Goal: Task Accomplishment & Management: Complete application form

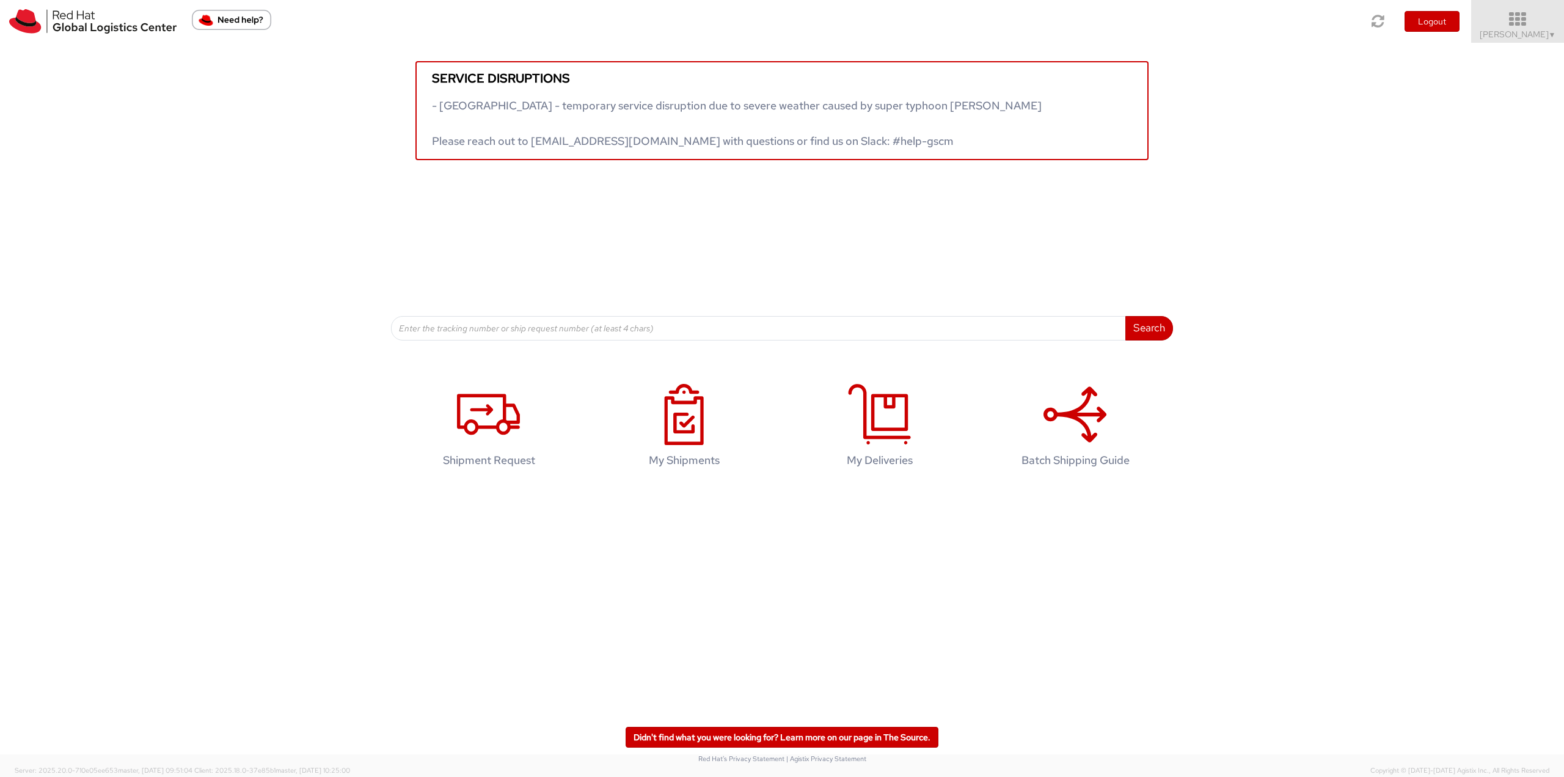
click at [1520, 15] on icon at bounding box center [1518, 19] width 107 height 17
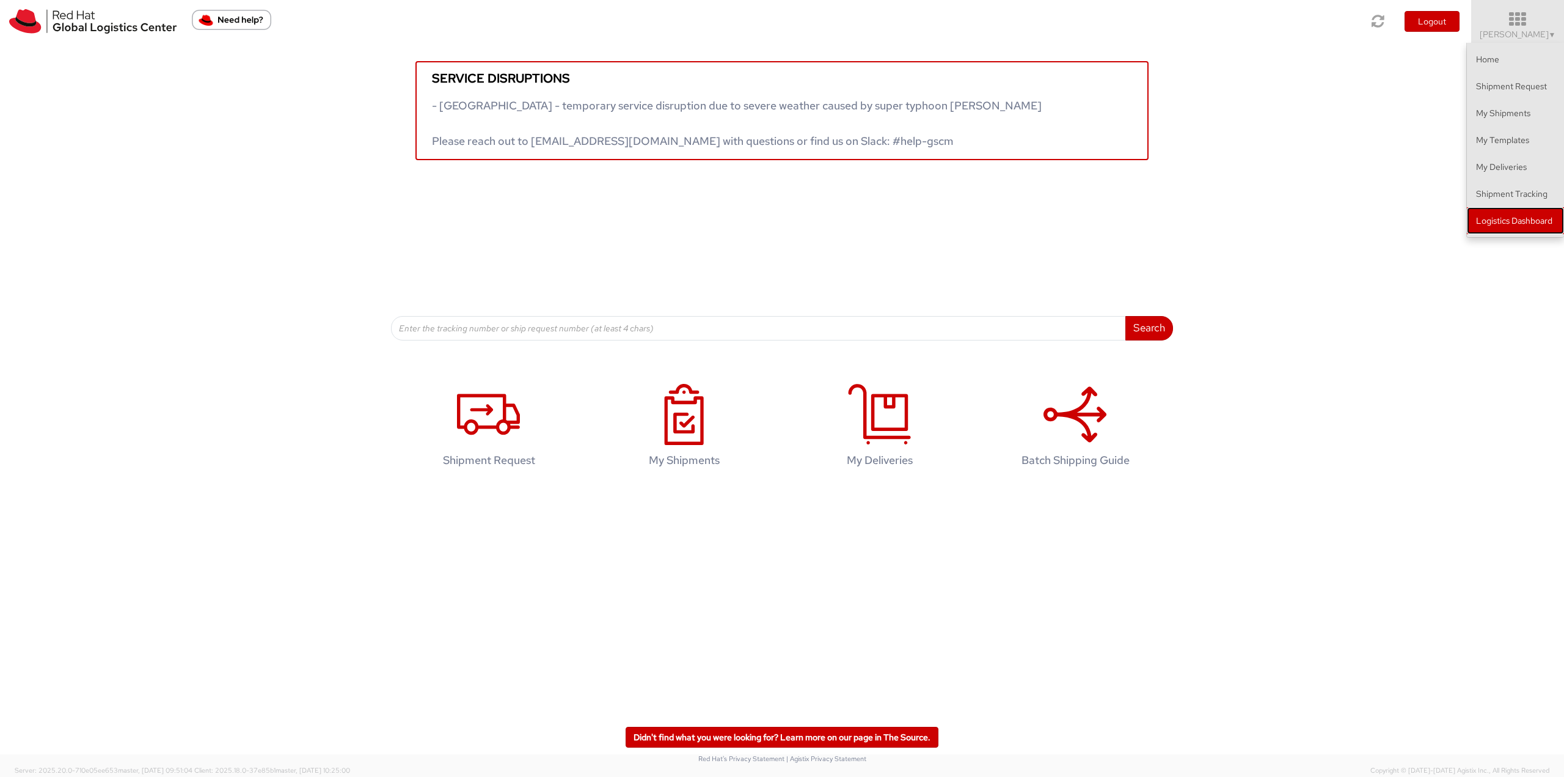
click at [1522, 220] on link "Logistics Dashboard" at bounding box center [1515, 220] width 97 height 27
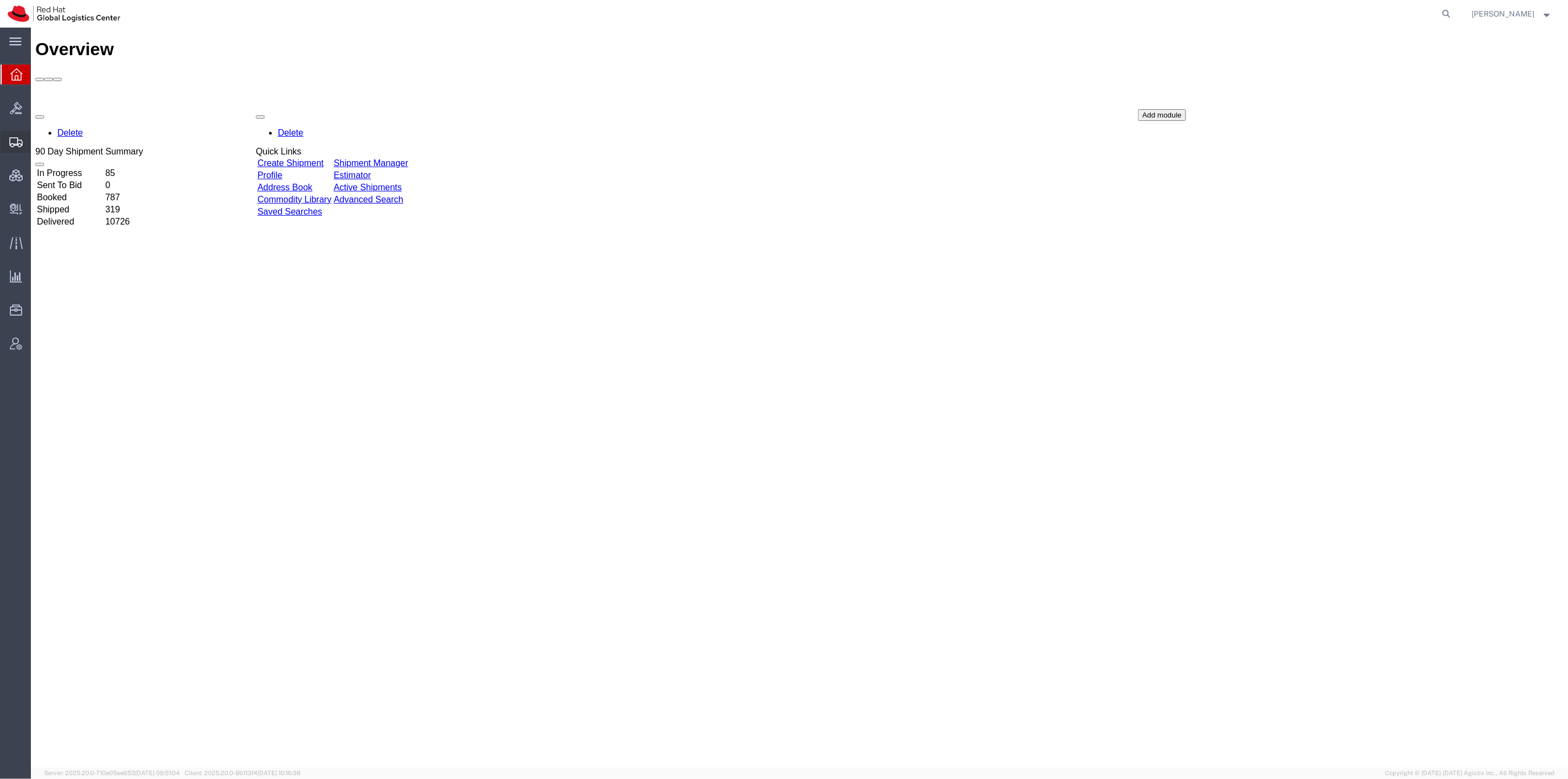
click at [0, 0] on span "Create Shipment" at bounding box center [0, 0] width 0 height 0
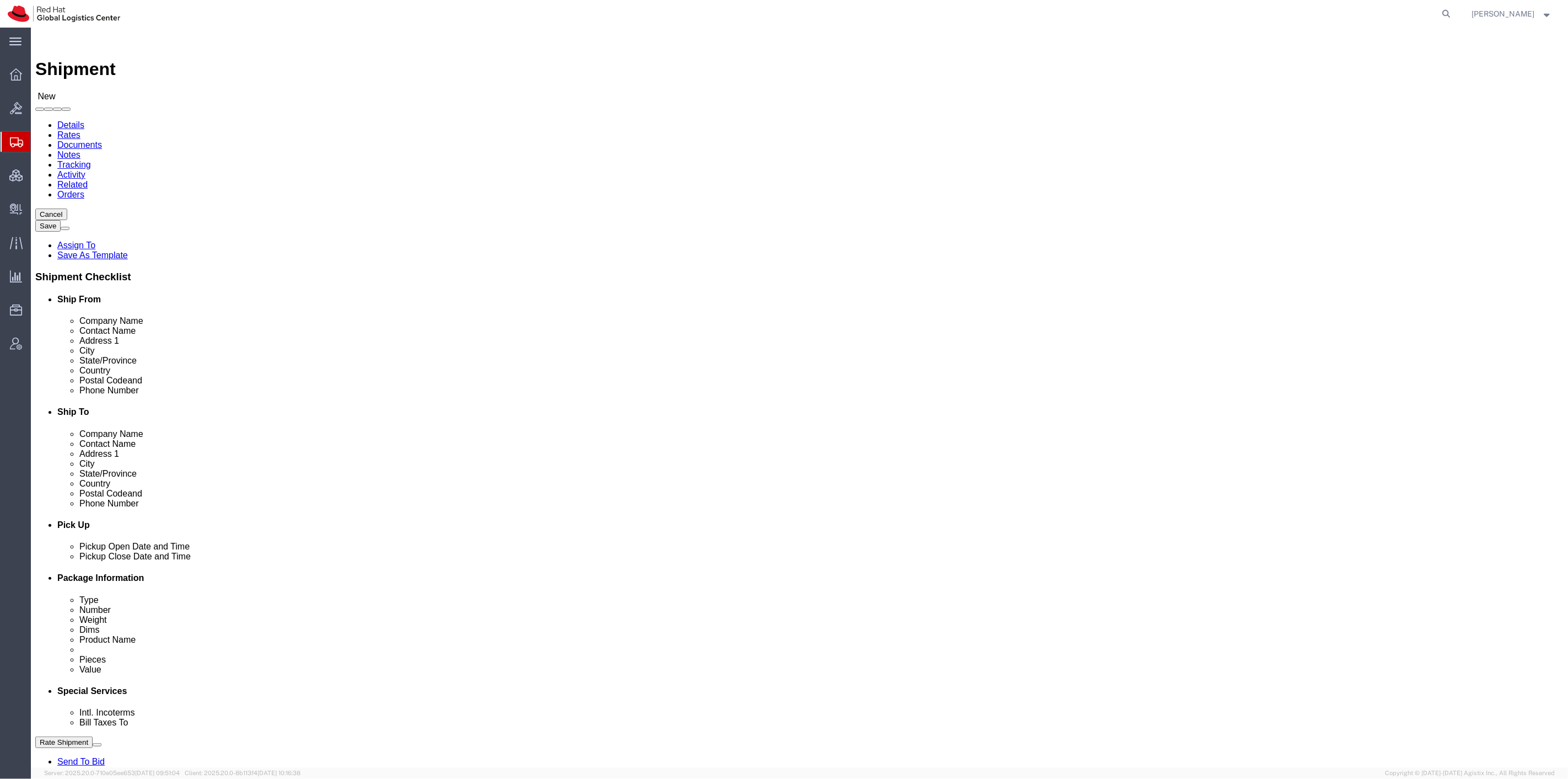
drag, startPoint x: 617, startPoint y: 130, endPoint x: 714, endPoint y: 185, distance: 111.5
click span
select select "MYPROFILE"
click span
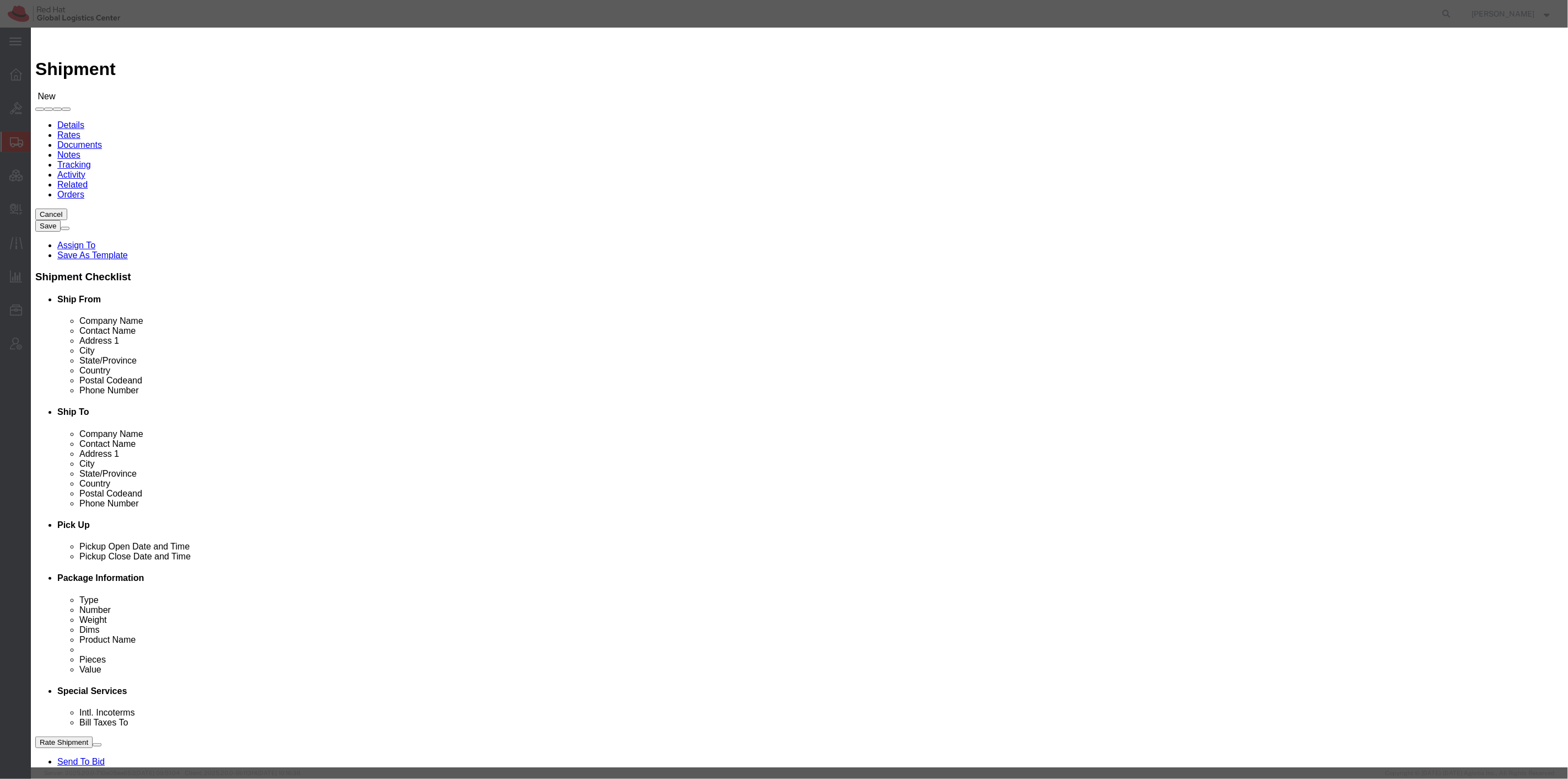
click select "Search by Address Book Name City Company Name Contact Name Country CustomerAlia…"
click select "All Company Location Other Personal Shared"
select select "PERSONAL"
click select "All Company Location Other Personal Shared"
click button "Select"
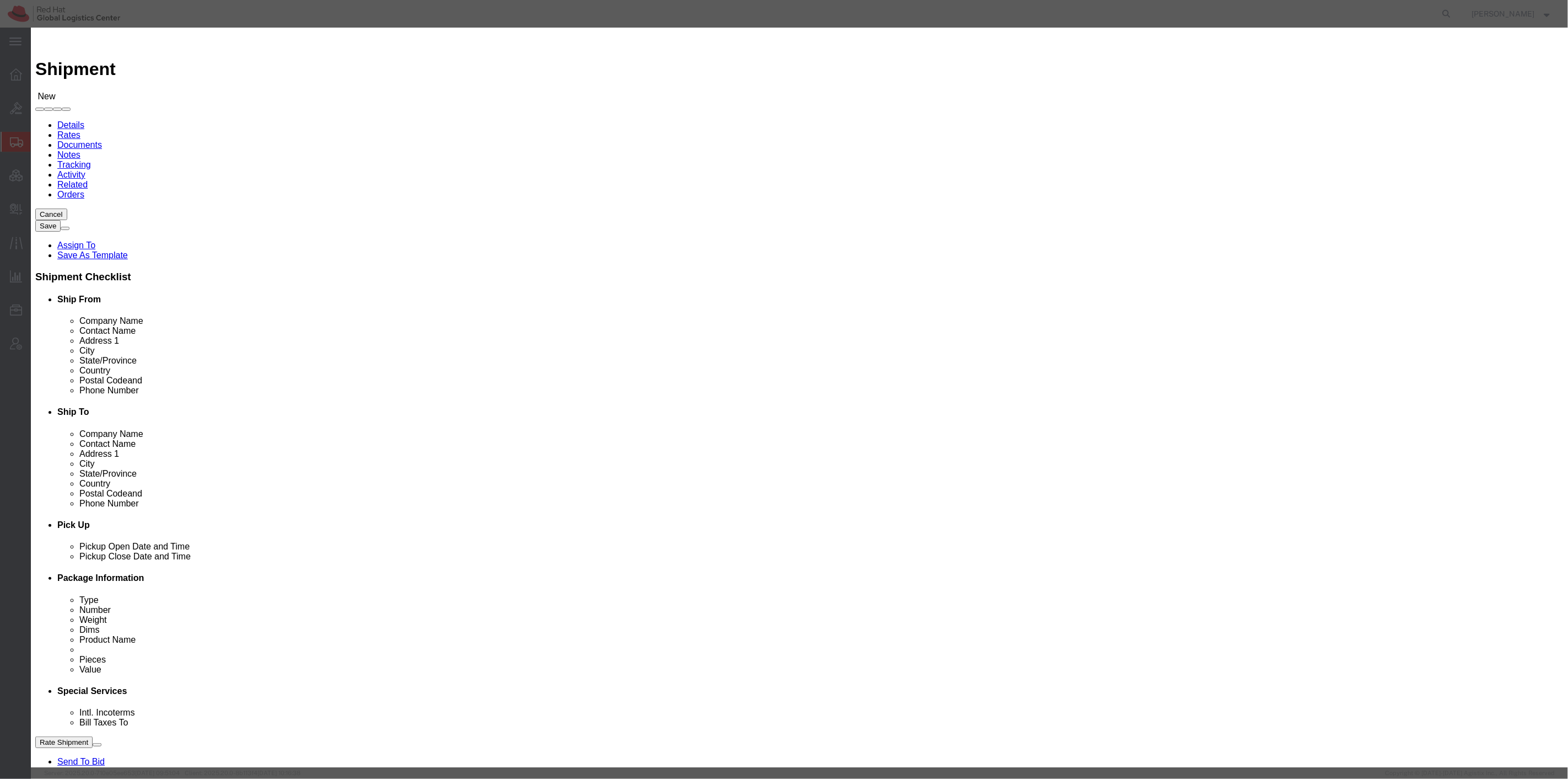
select select
select select "IL"
click button "Close"
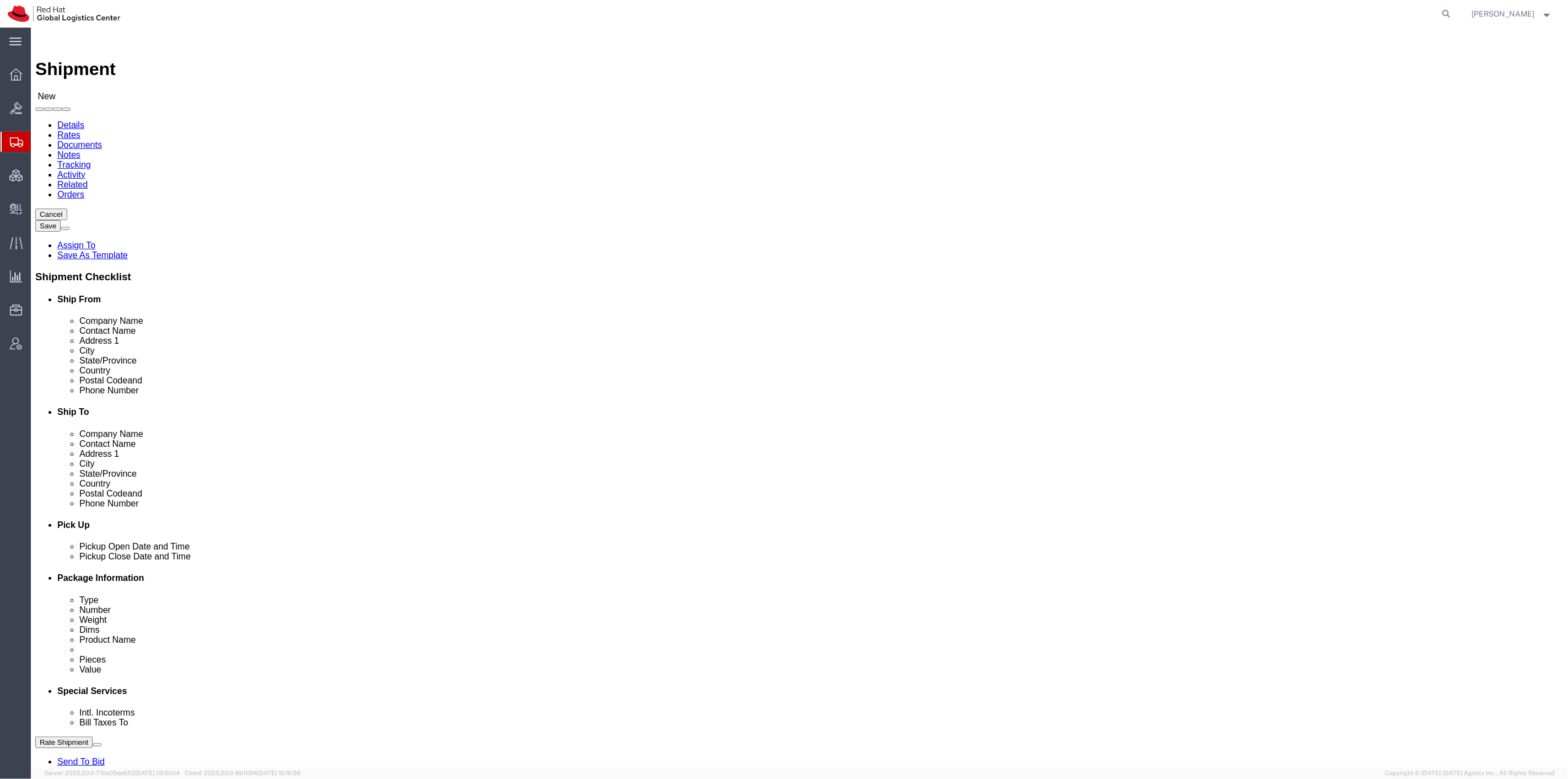
click icon
click select "Select Case(s) Crate(s) Envelope Large Box Medium Box PAK Skid(s) Small Box Sma…"
select select "SKID"
click select "Select Case(s) Crate(s) Envelope Large Box Medium Box PAK Skid(s) Small Box Sma…"
drag, startPoint x: 257, startPoint y: 235, endPoint x: 212, endPoint y: 229, distance: 45.4
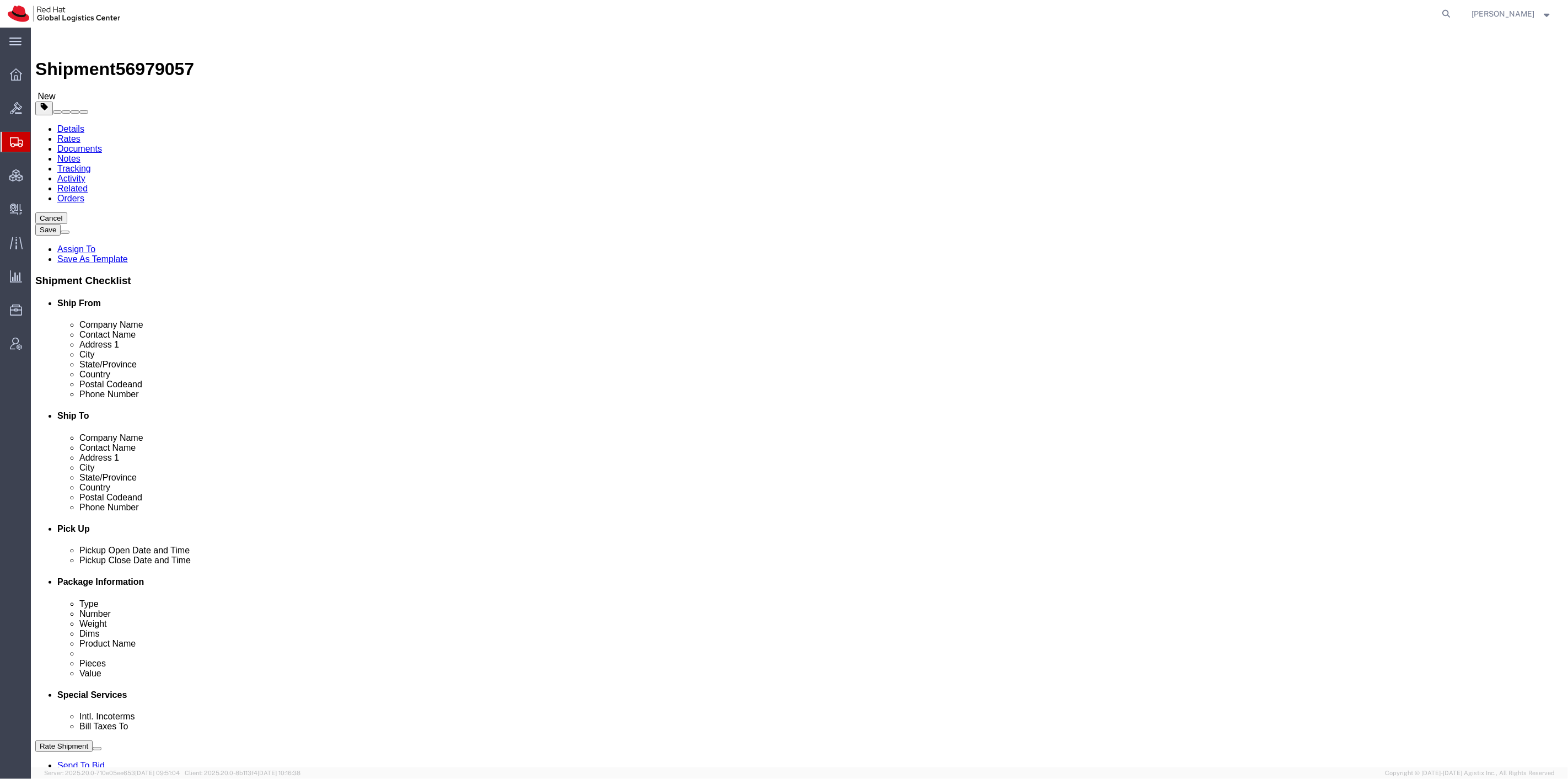
click div "Number 1"
click input "text"
type input "36"
type input "56"
type input "78"
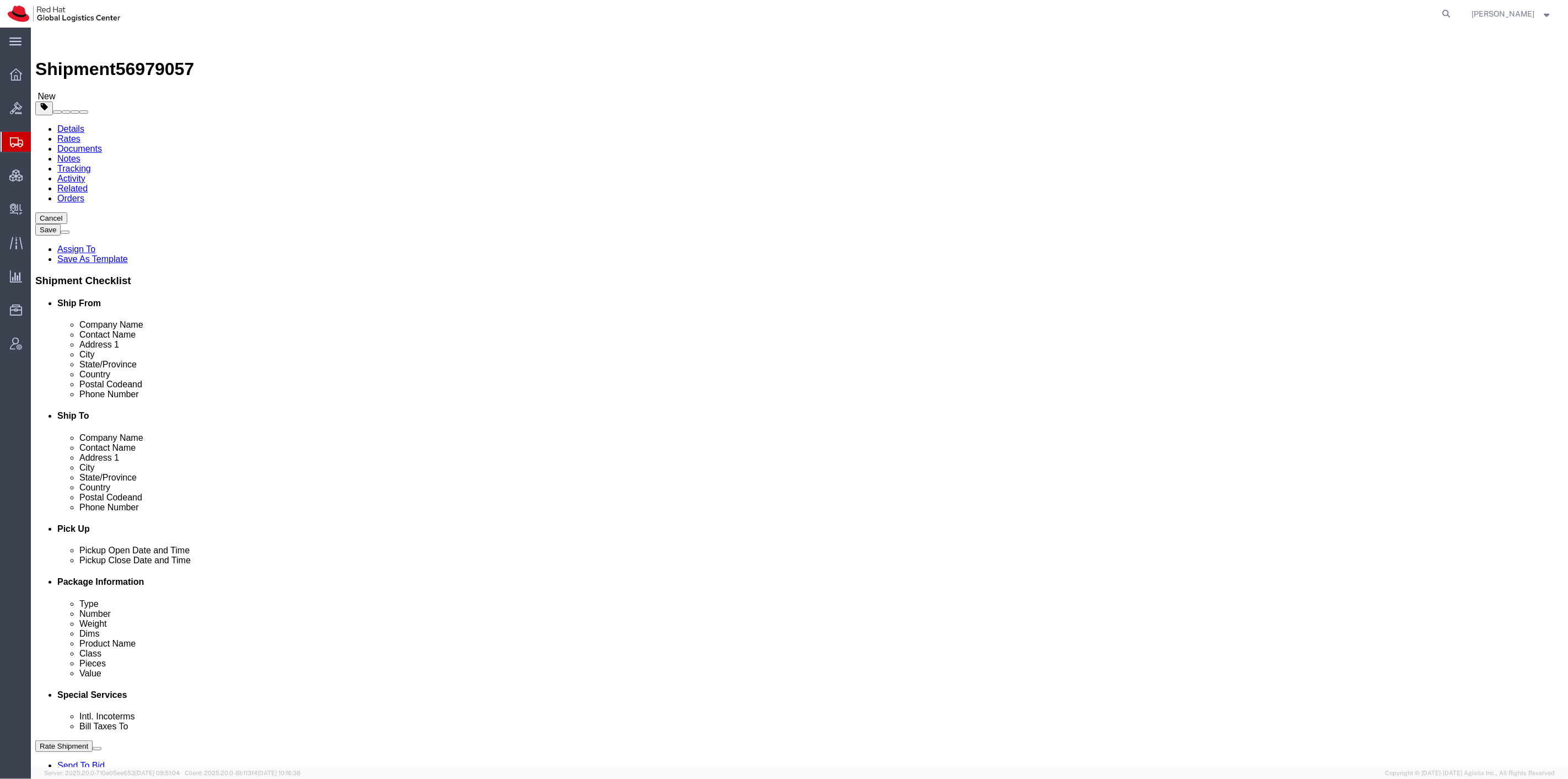
type input "630"
click div "Shipment 56979057 New Details Rates Documents Notes Tracking Activity Related O…"
click link "Add Content"
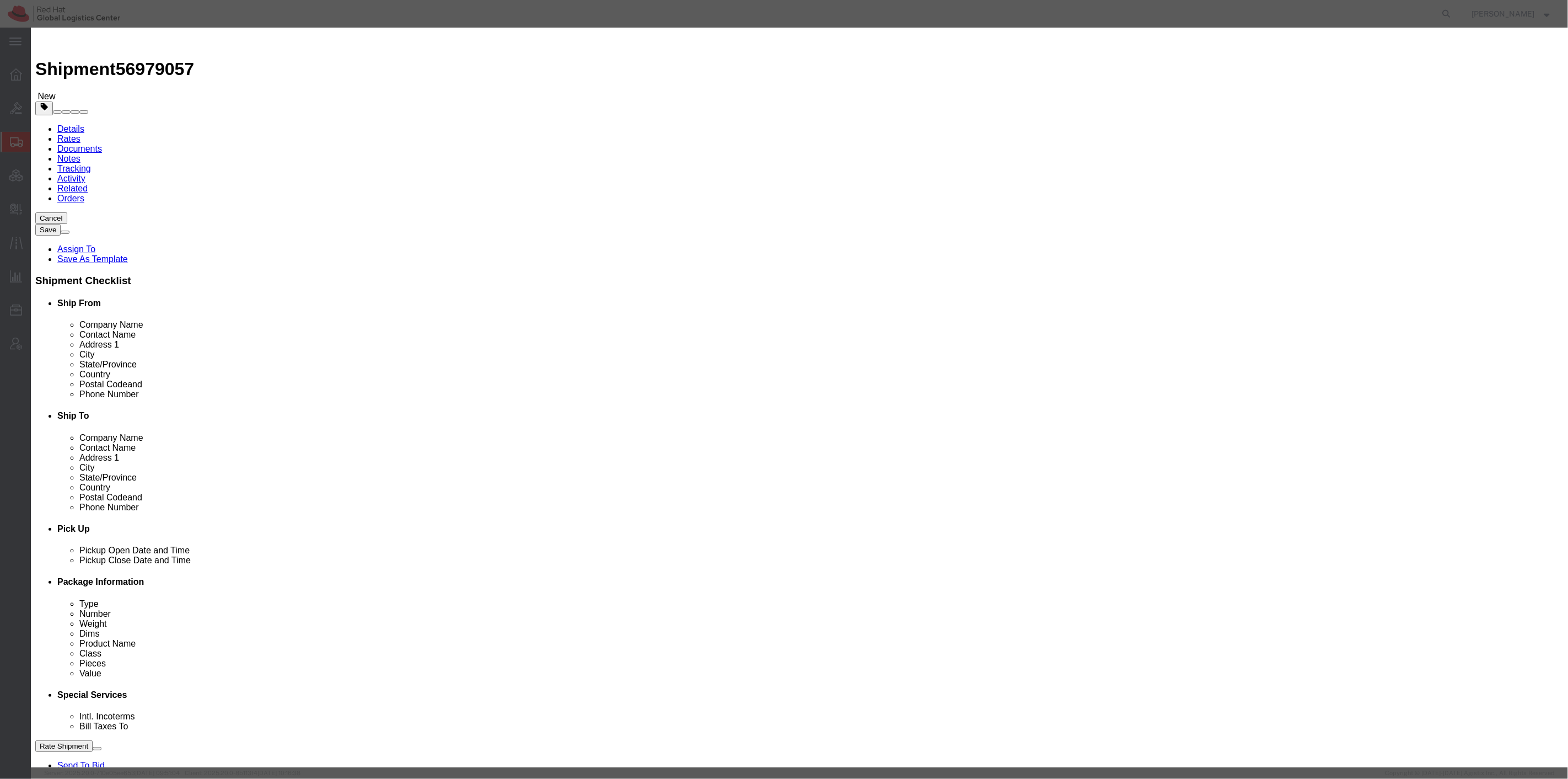
click select "Select 50 55 60 65 70 85 92.5 100 125 175 250 300 400"
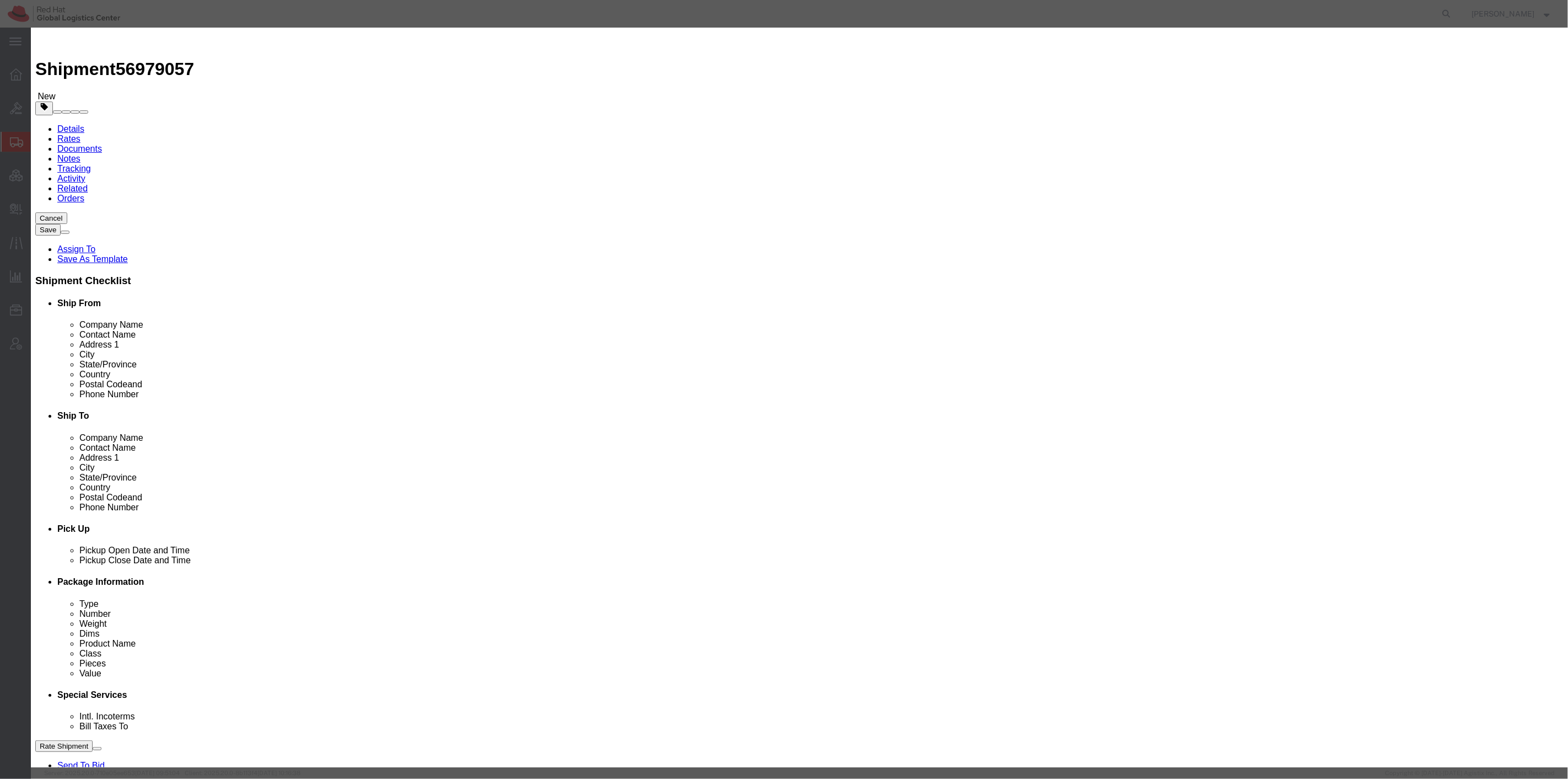
select select "175"
click select "Select 50 55 60 65 70 85 92.5 100 125 175 250 300 400"
paste input "063321-03"
type input "063321-03"
drag, startPoint x: 595, startPoint y: 104, endPoint x: 571, endPoint y: 101, distance: 24.2
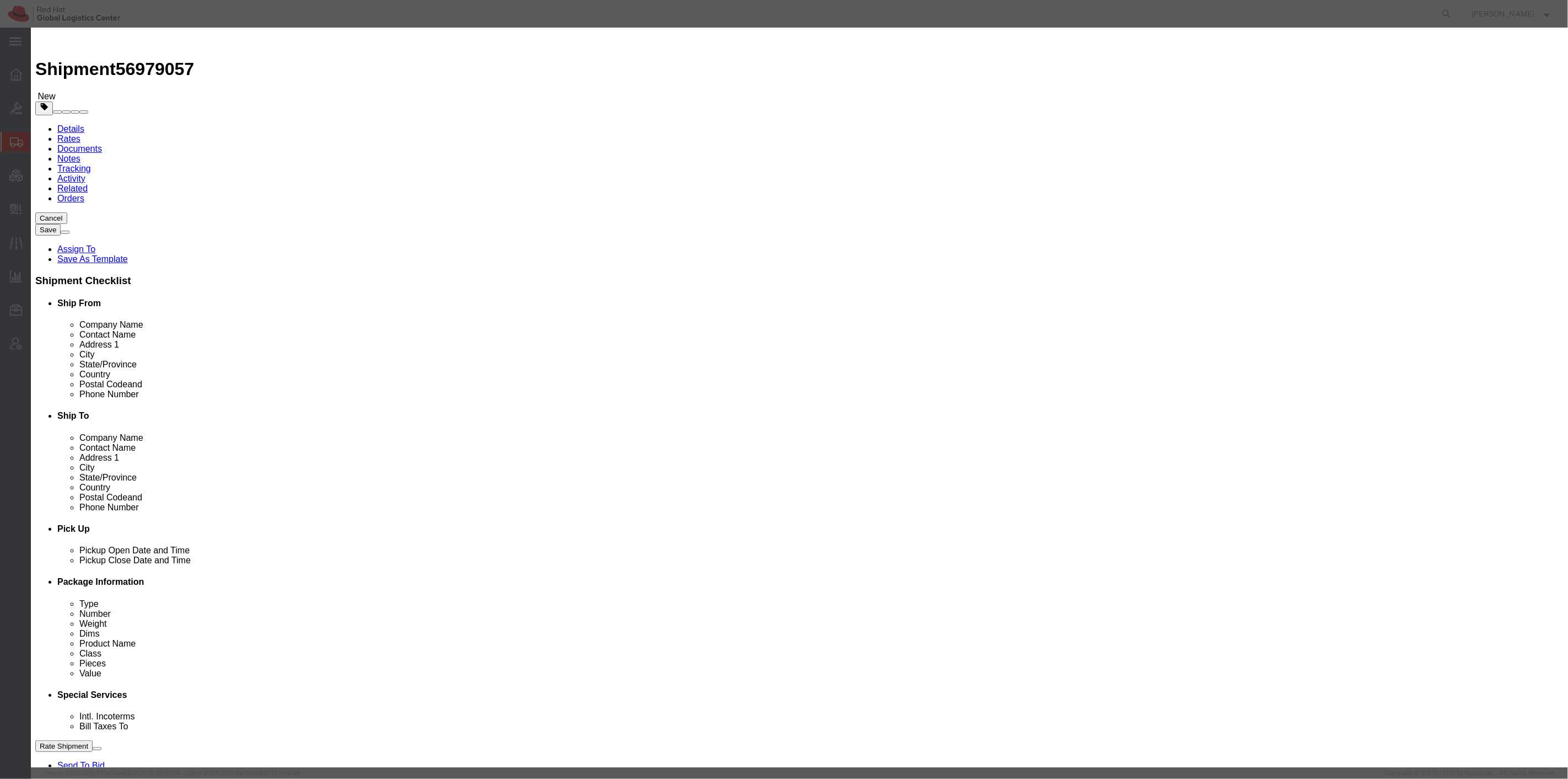
click div "0"
type input "27"
click input "text"
type input "Monitors"
drag, startPoint x: 596, startPoint y: 103, endPoint x: 567, endPoint y: 103, distance: 29.0
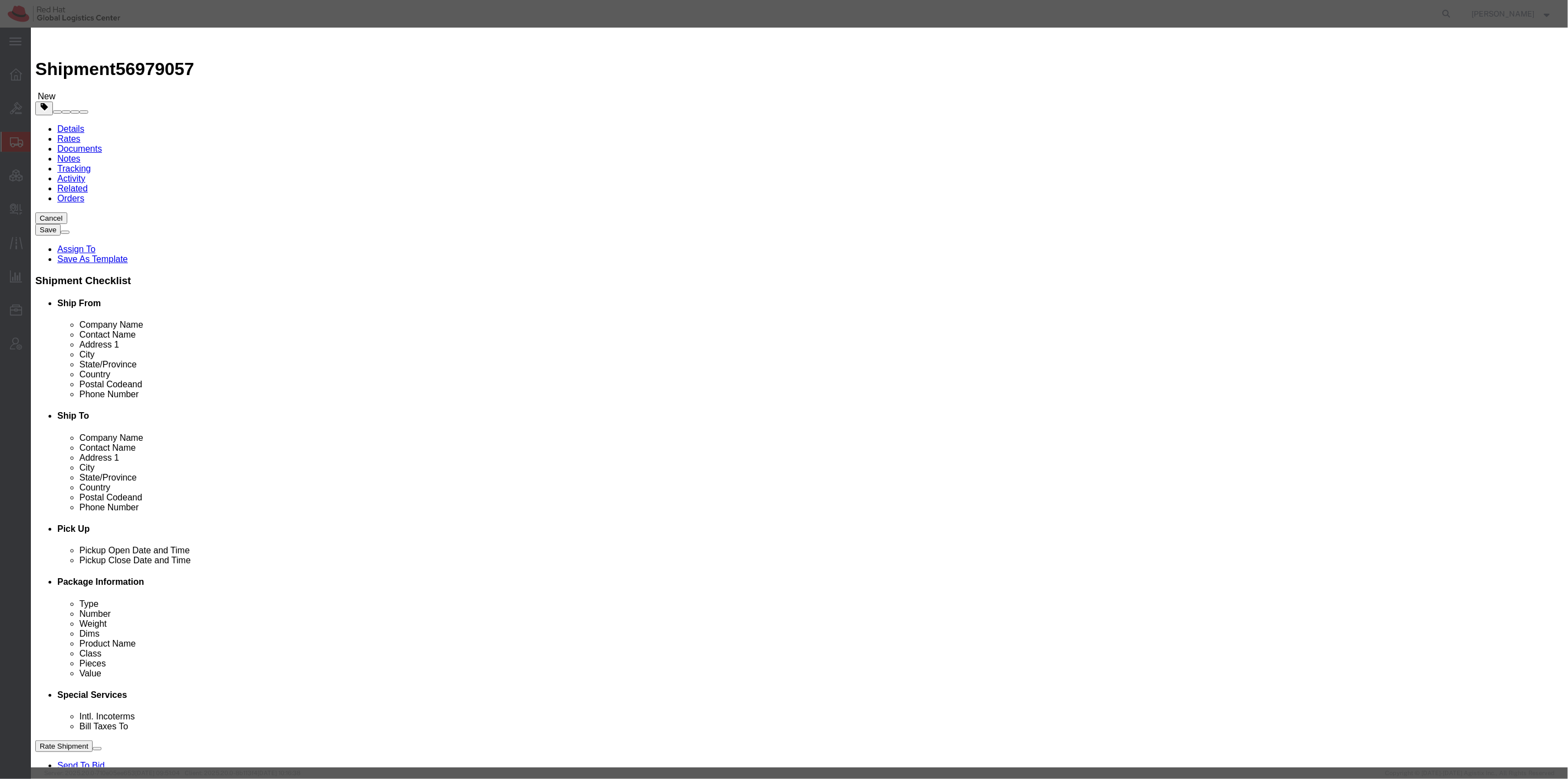
click div "Pieces 27 Select Bag Barrels 100Board Feet Bottle Box Blister Pack Carats Can C…"
click input "text"
type input "521.03"
click label
click input "checkbox"
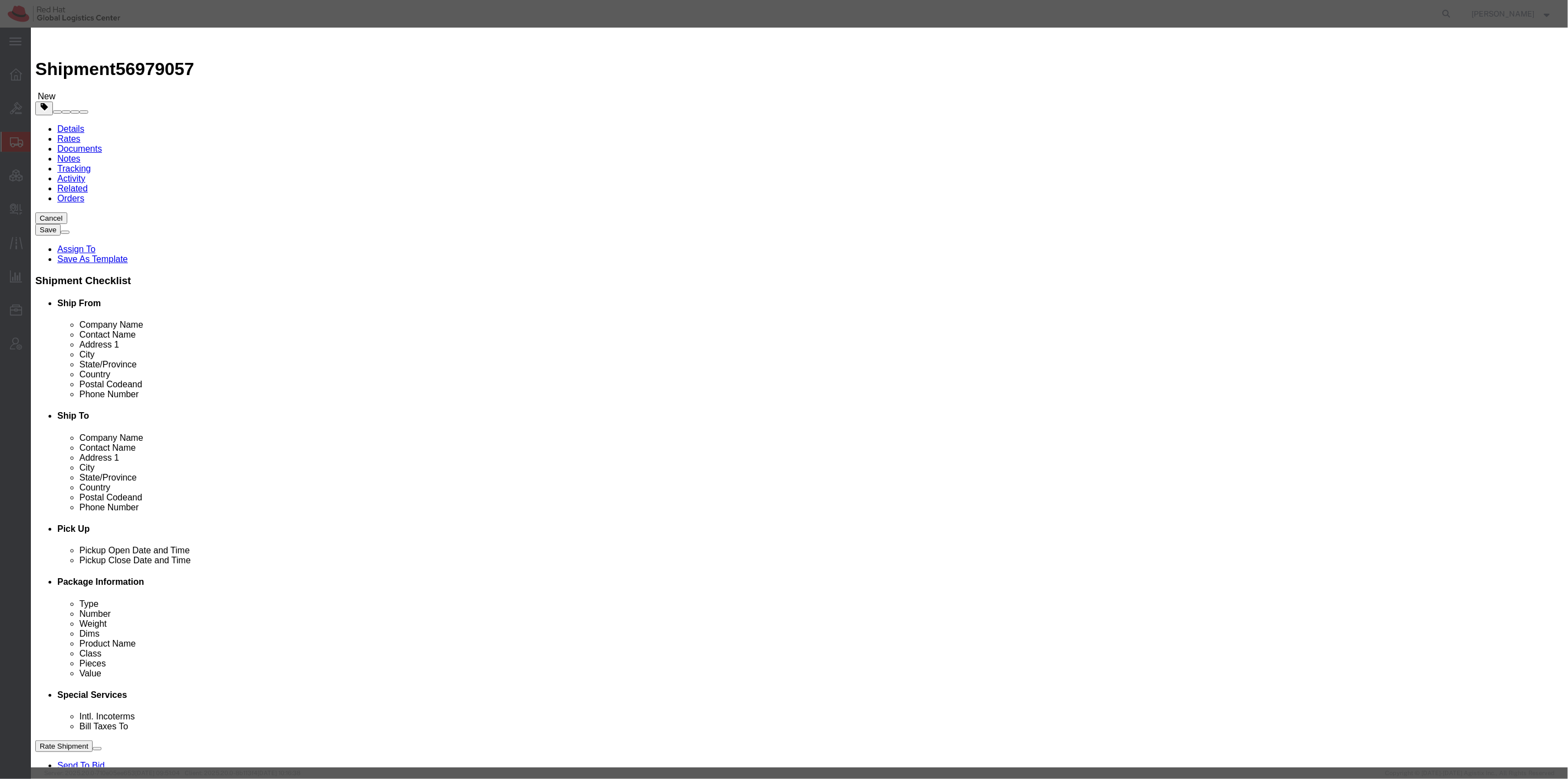
click label
click input "checkbox"
checkbox input "false"
click button "Save & Close"
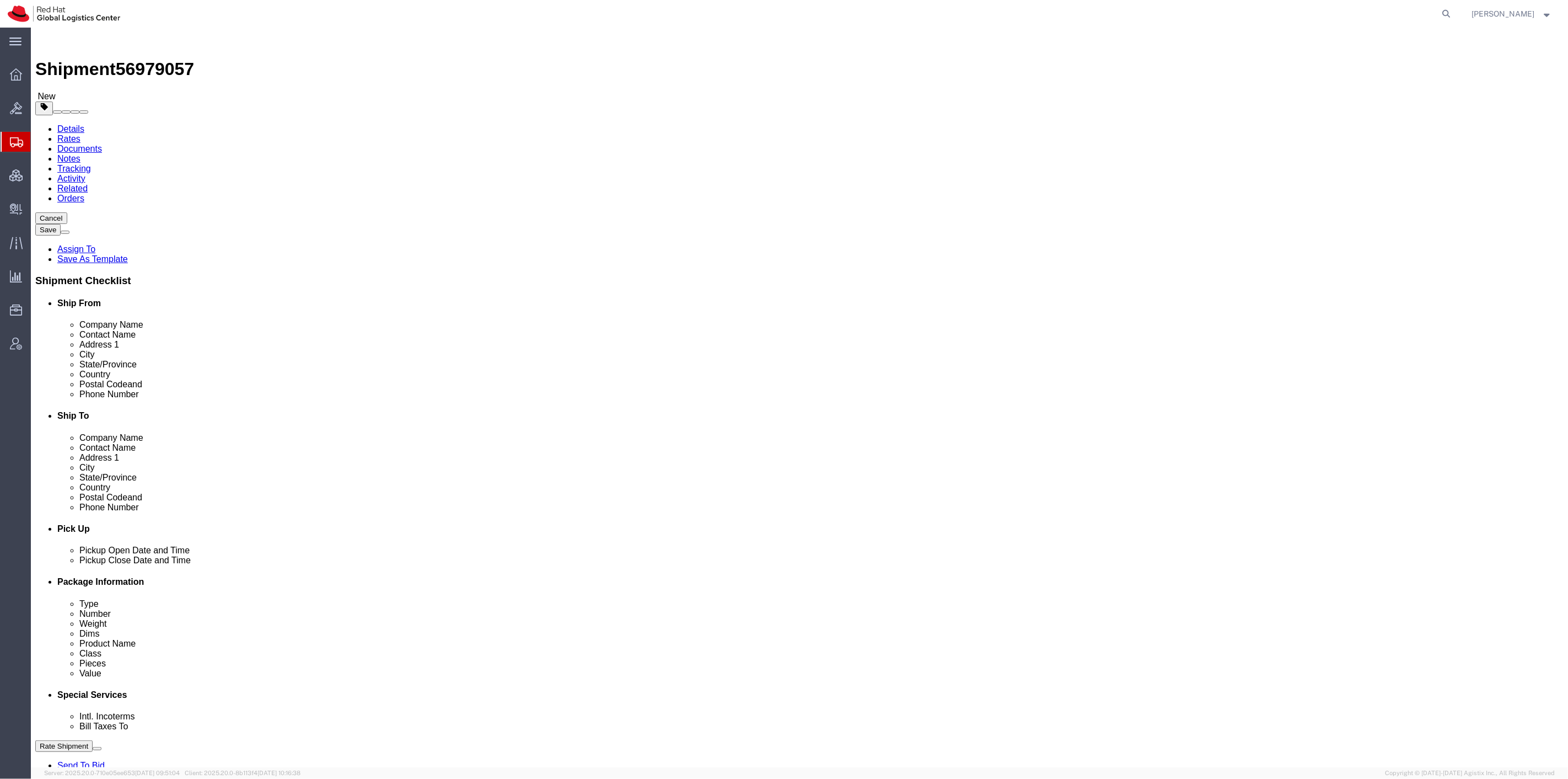
click span "button"
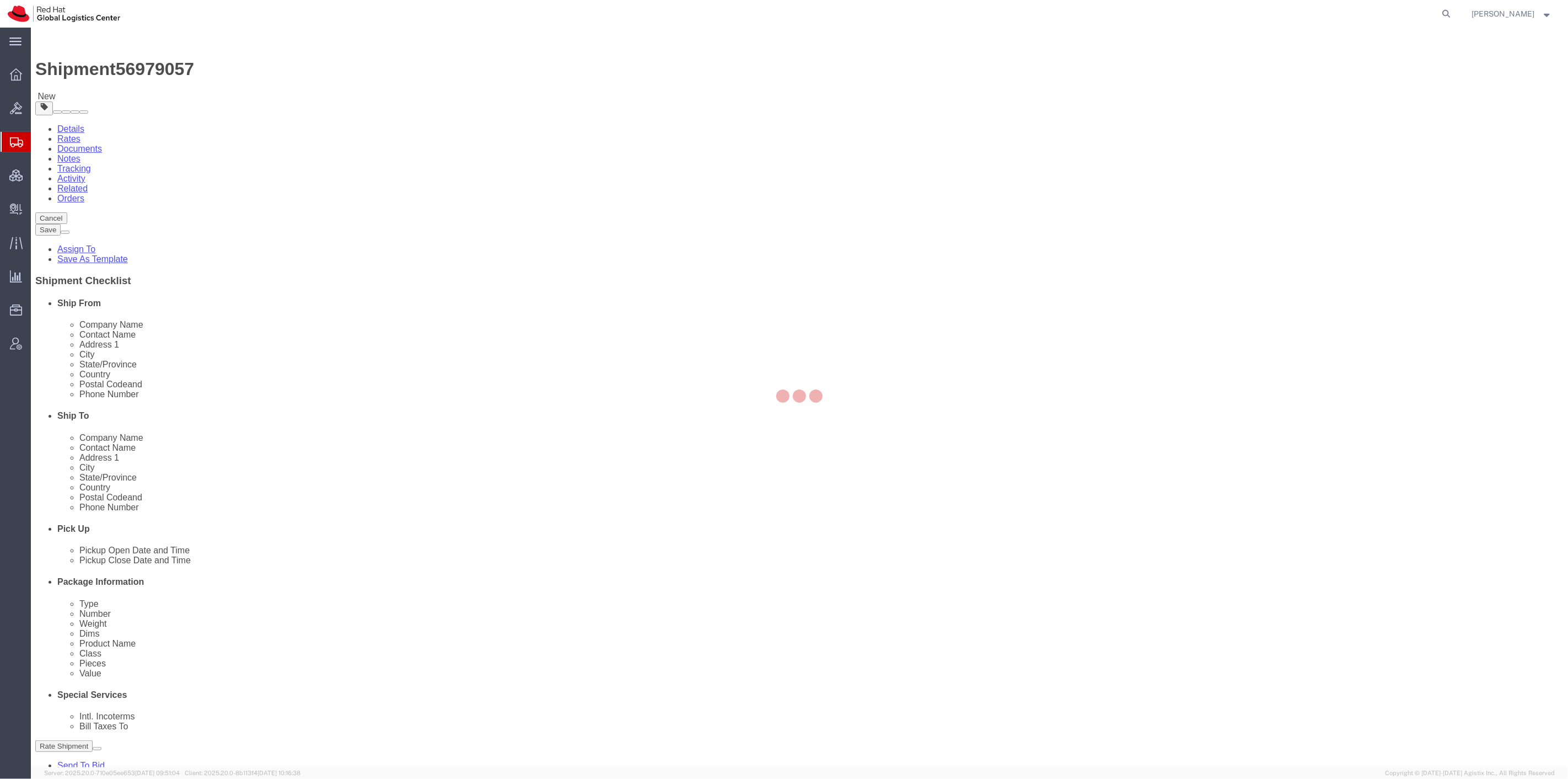
select select "SKID"
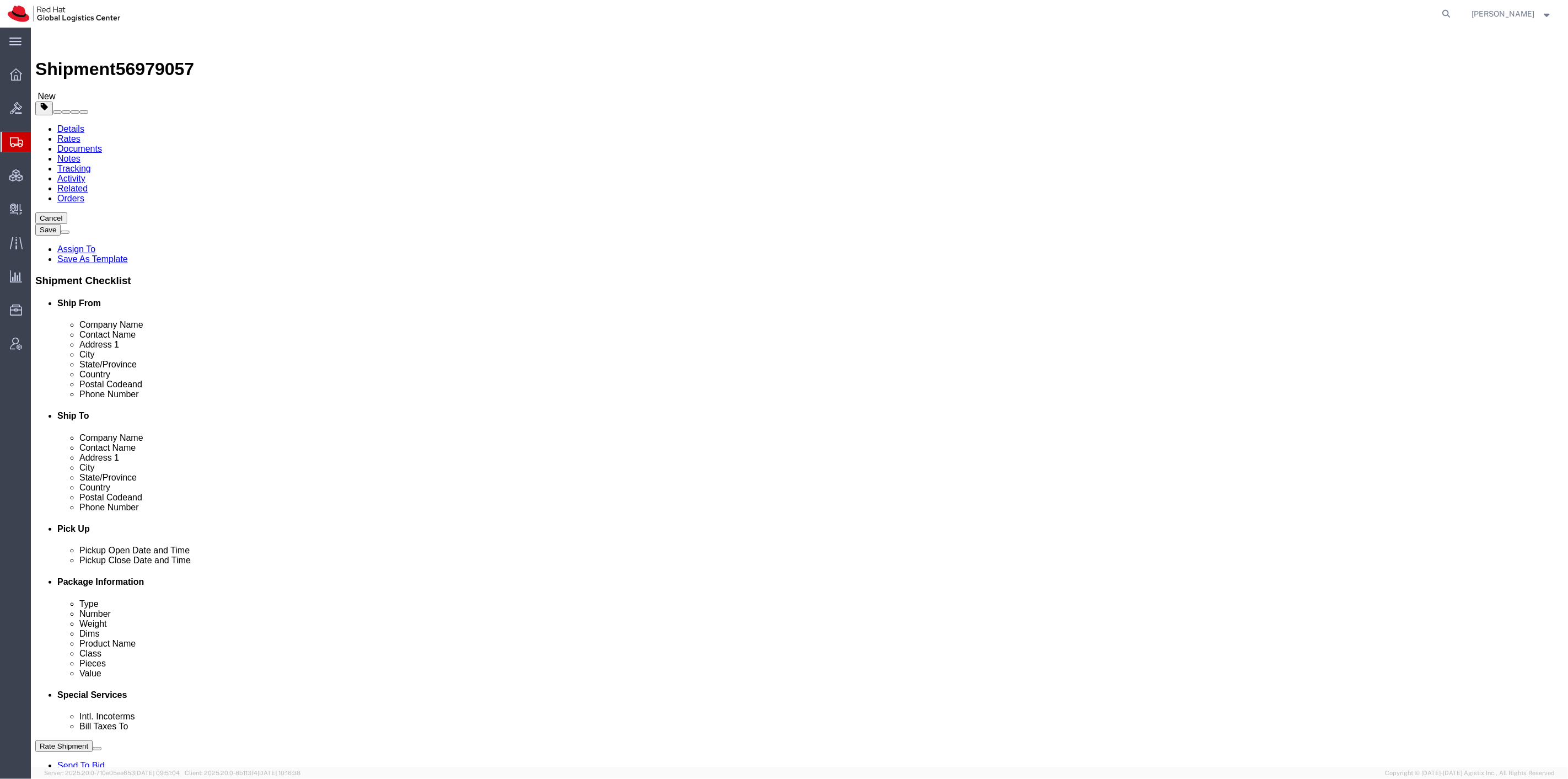
click span "button"
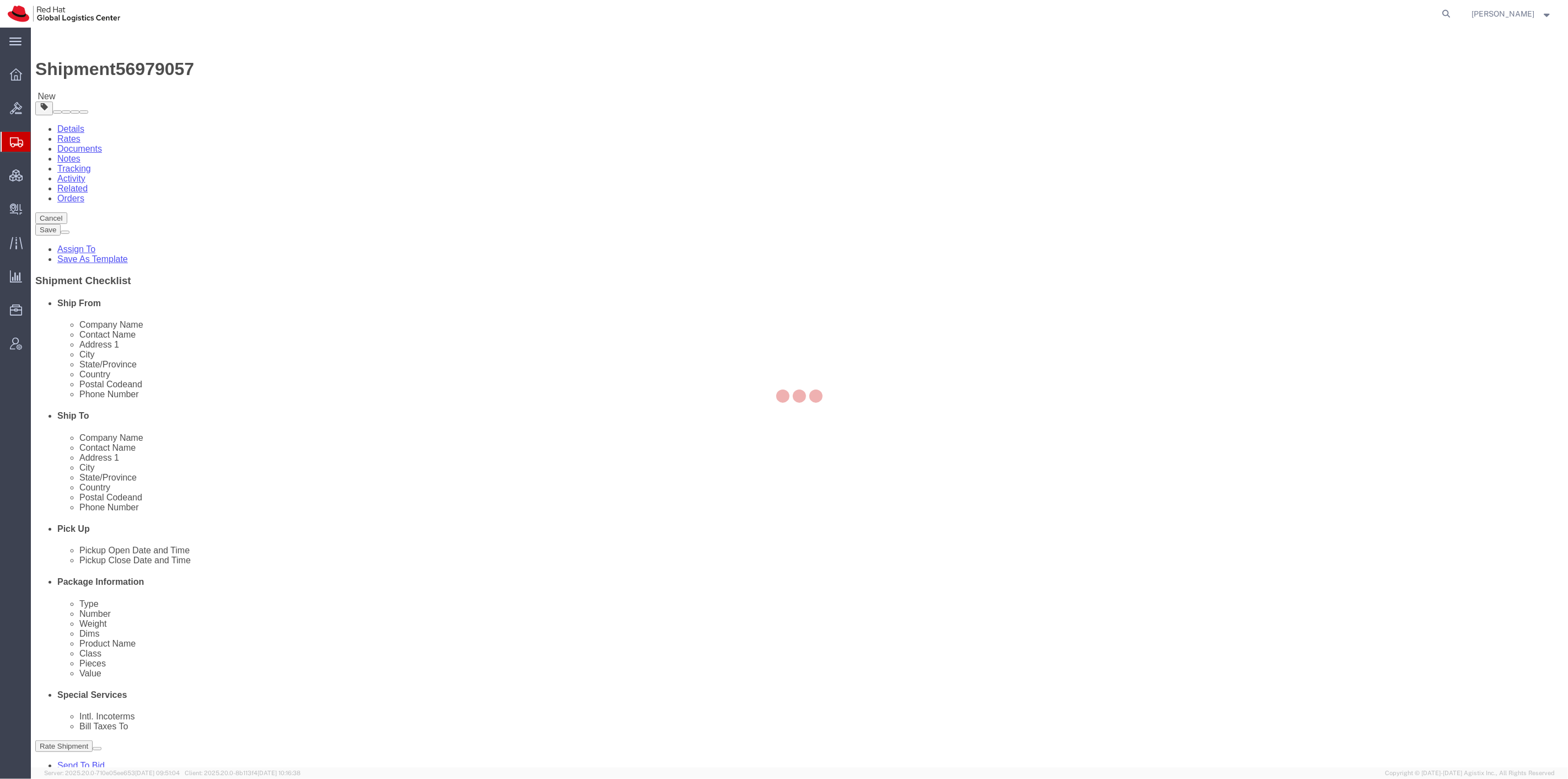
select select "SKID"
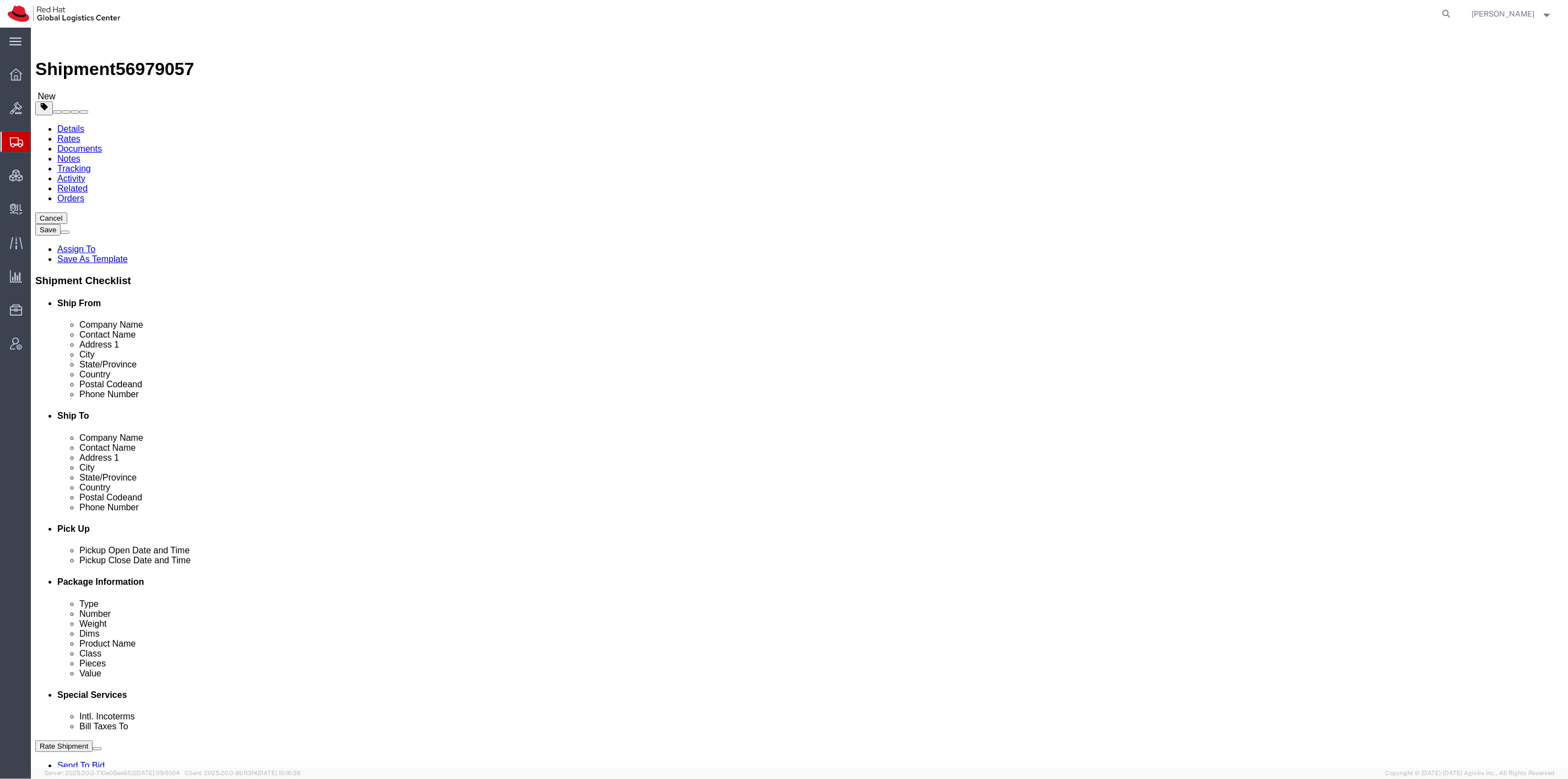
click dd "521.03 USD"
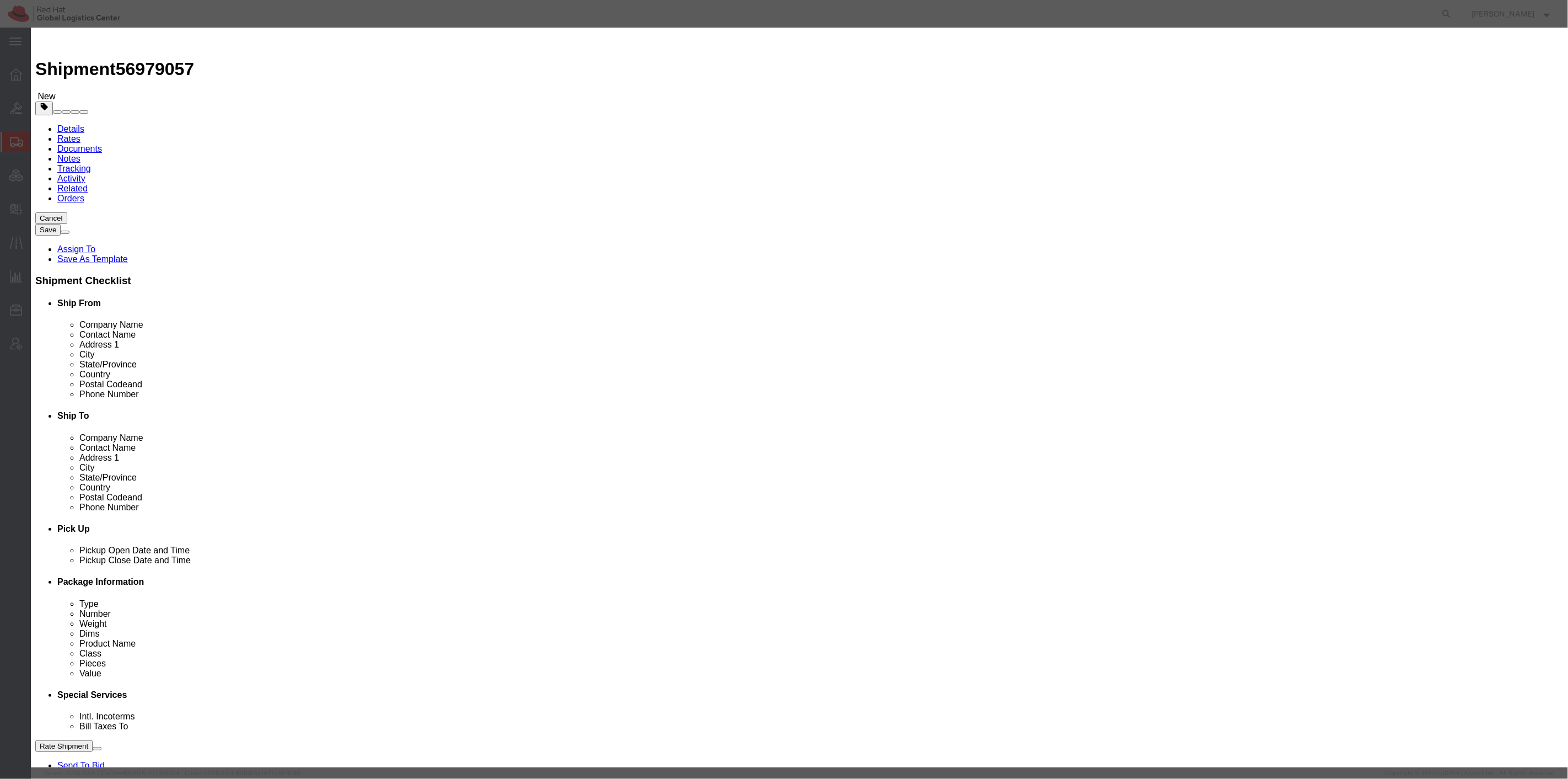
drag, startPoint x: 610, startPoint y: 108, endPoint x: 512, endPoint y: 101, distance: 98.2
click div "Pieces 0.00 Select Bag Barrels 100Board Feet Bottle Box Blister Pack Carats Can…"
type input "27"
type input "14067.81"
click div "Product Name Monitors Pieces 27 Select Bag Barrels 100Board Feet Bottle Box Bli…"
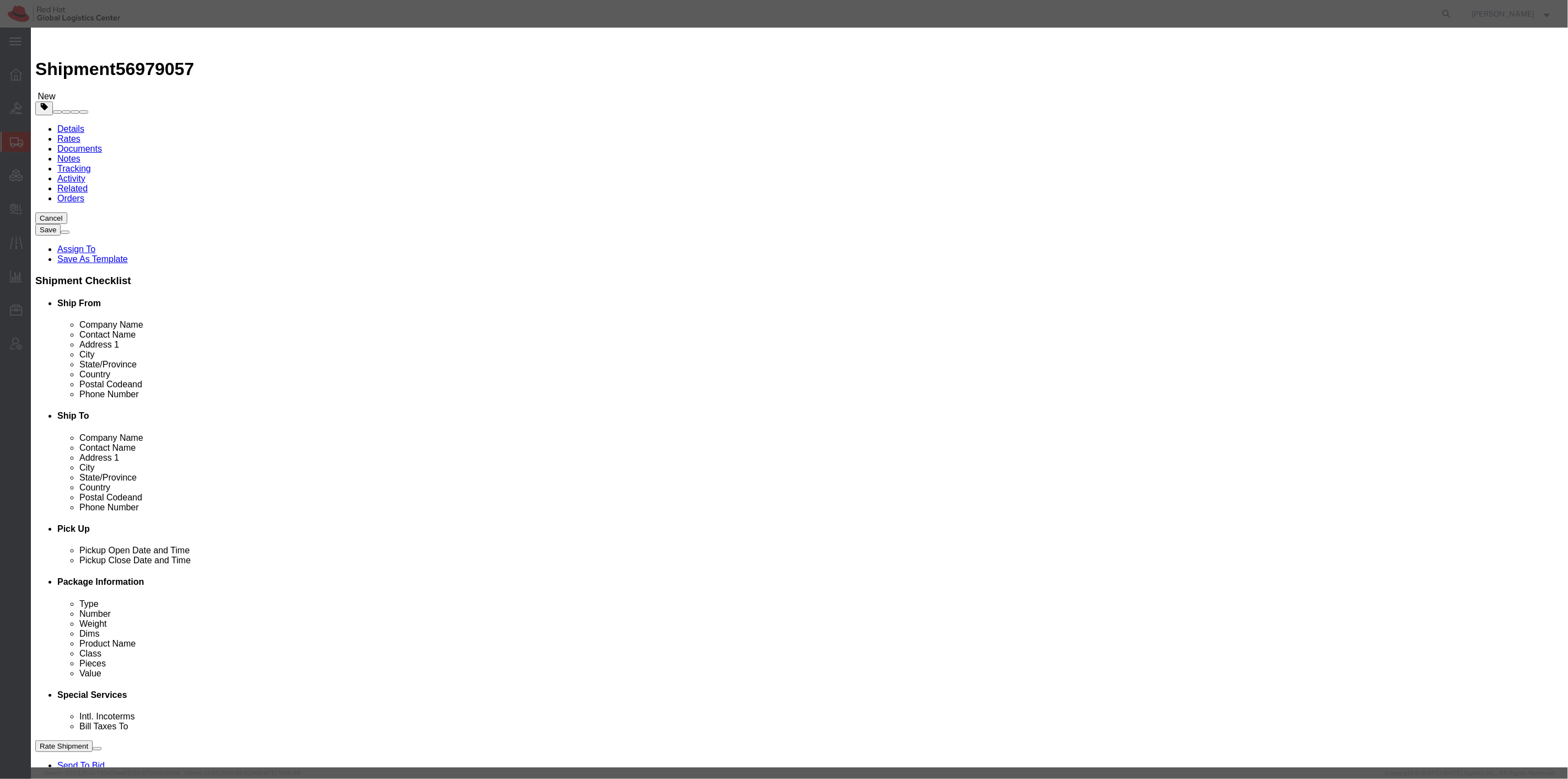
click button "Save & Close"
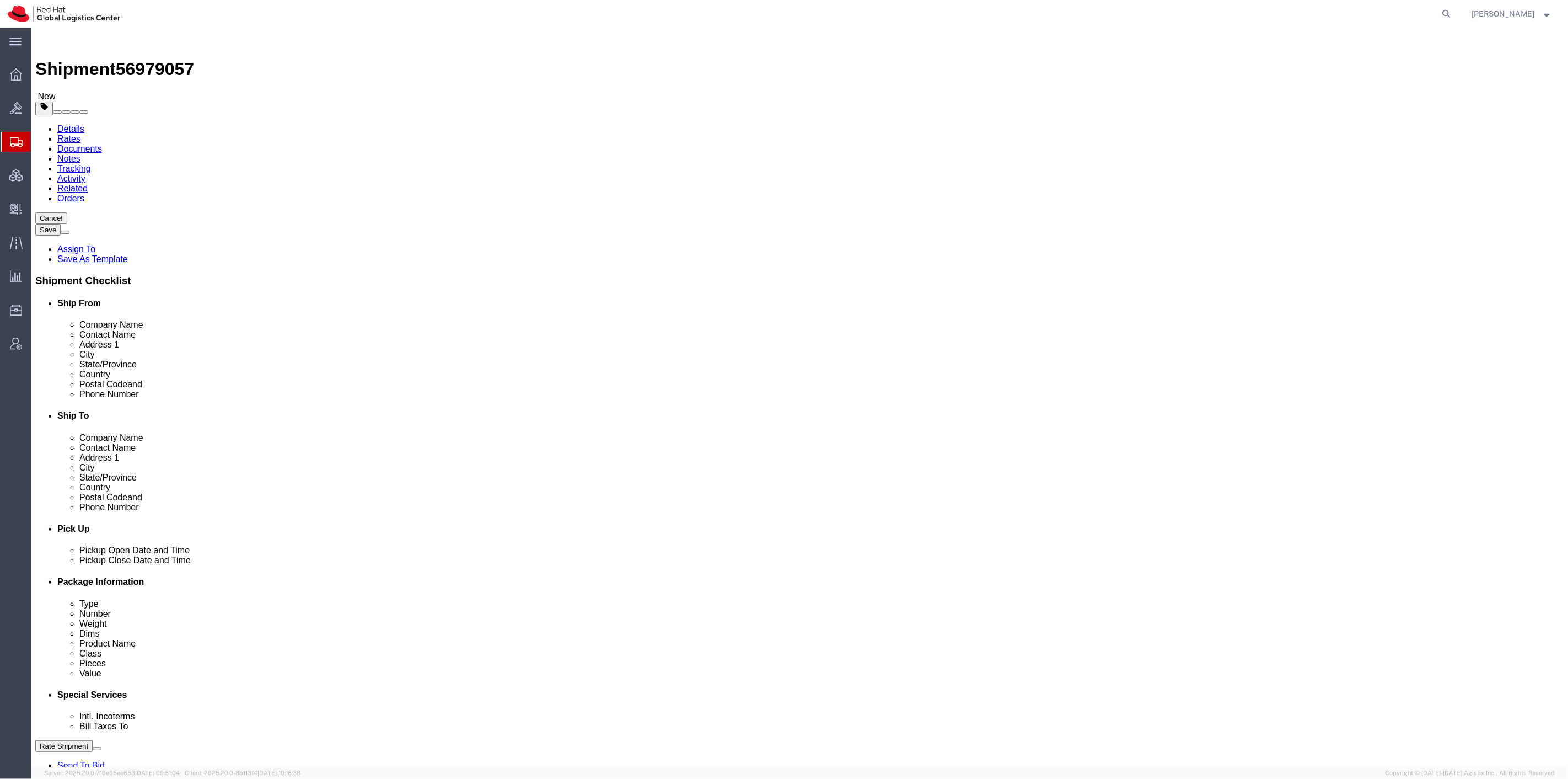
drag, startPoint x: 913, startPoint y: 253, endPoint x: 831, endPoint y: 248, distance: 82.2
click div "Package Type Select Case(s) Crate(s) Envelope Large Box Medium Box PAK Skid(s) …"
type input "48"
type input "40"
type input "43"
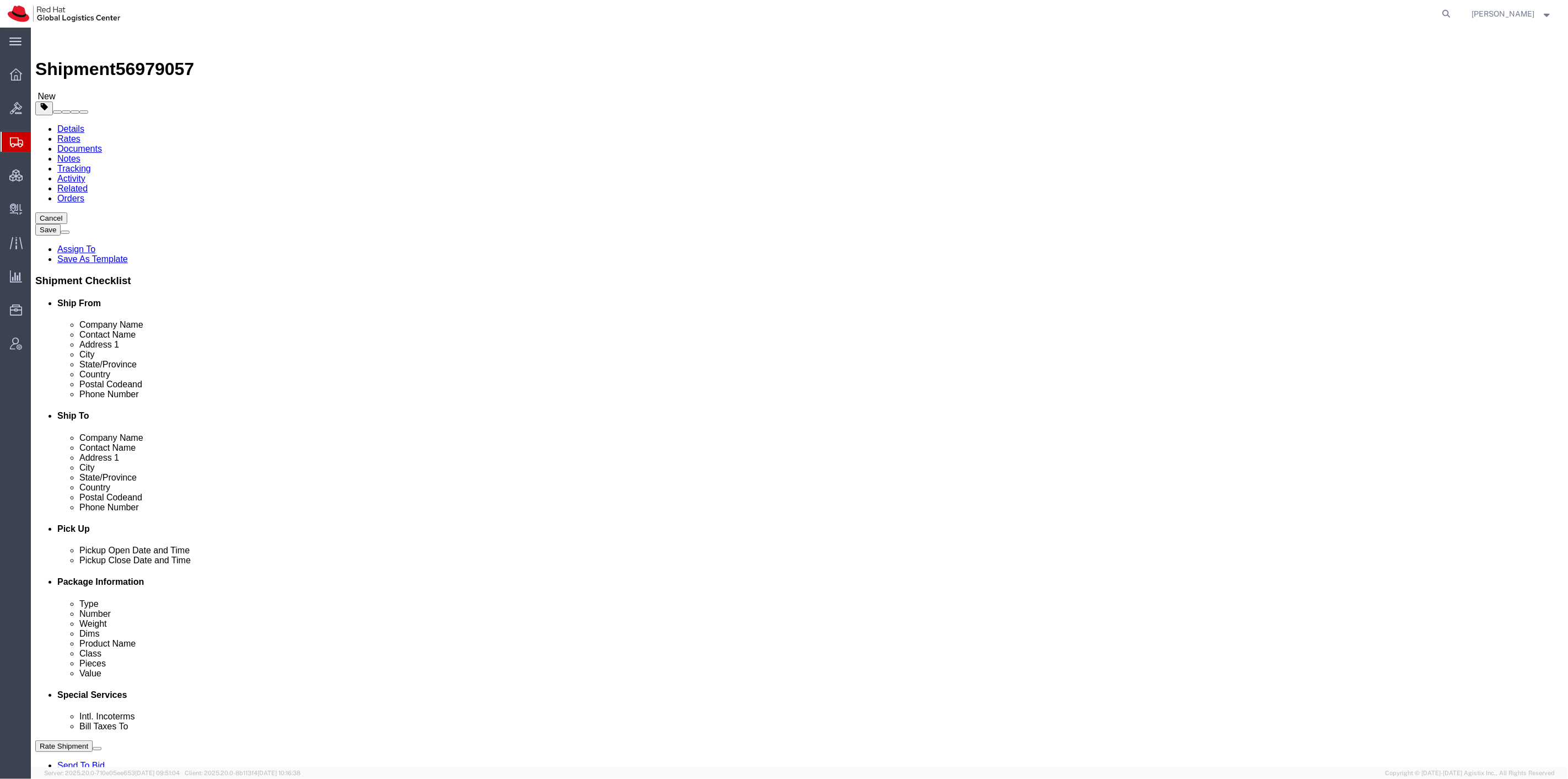
type input "238"
click div "Pieces: 0.00 Each Total value: 521.03 USD"
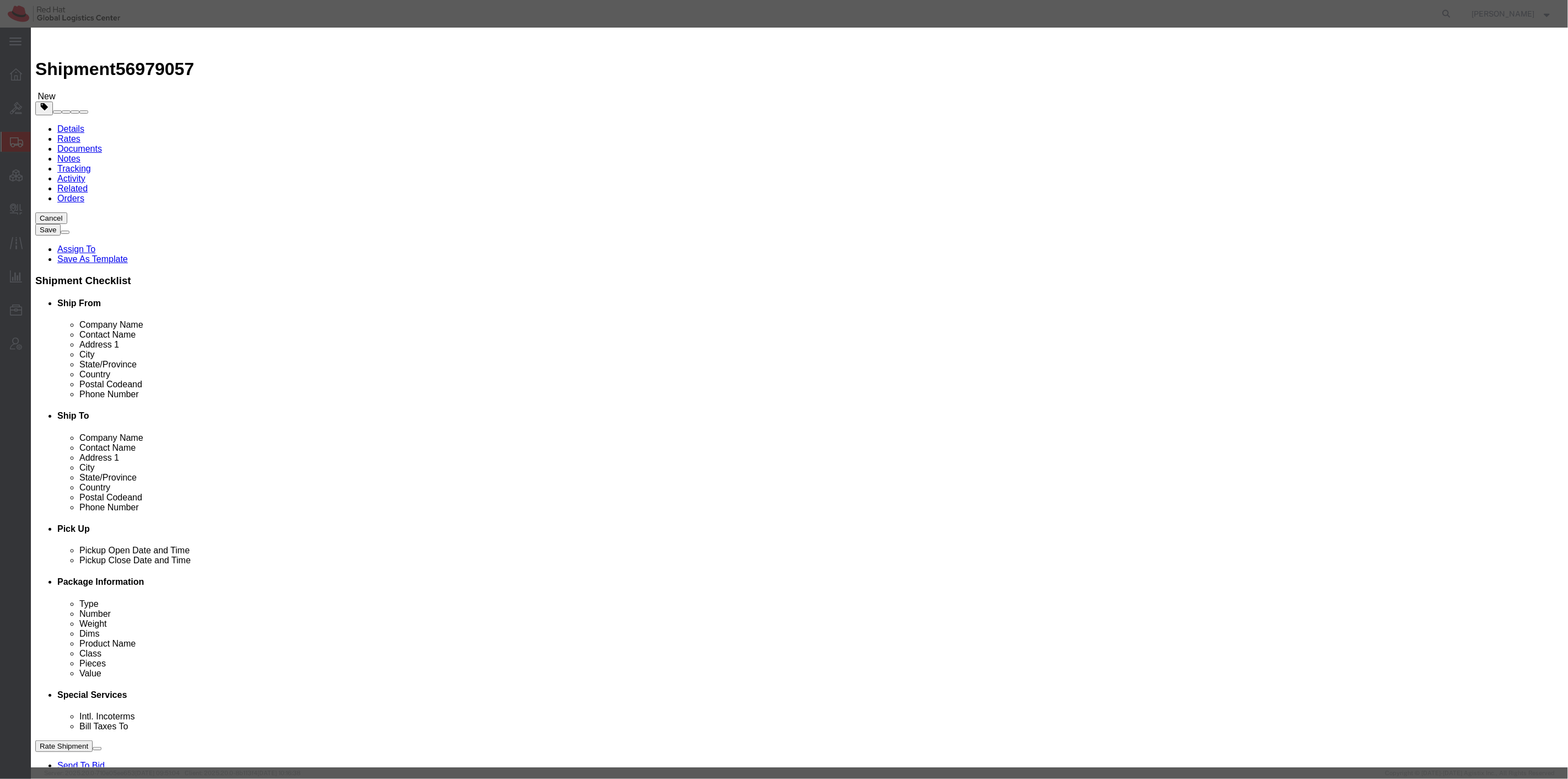
click div "Pieces Number of pieces inside all the packages 0.00 Select Bag Barrels 100Boar…"
type input "12"
type input "6252.36"
drag, startPoint x: 769, startPoint y: 324, endPoint x: 788, endPoint y: 332, distance: 20.6
click div "Product Name Monitors Pieces 12 Select Bag Barrels 100Board Feet Bottle Box Bli…"
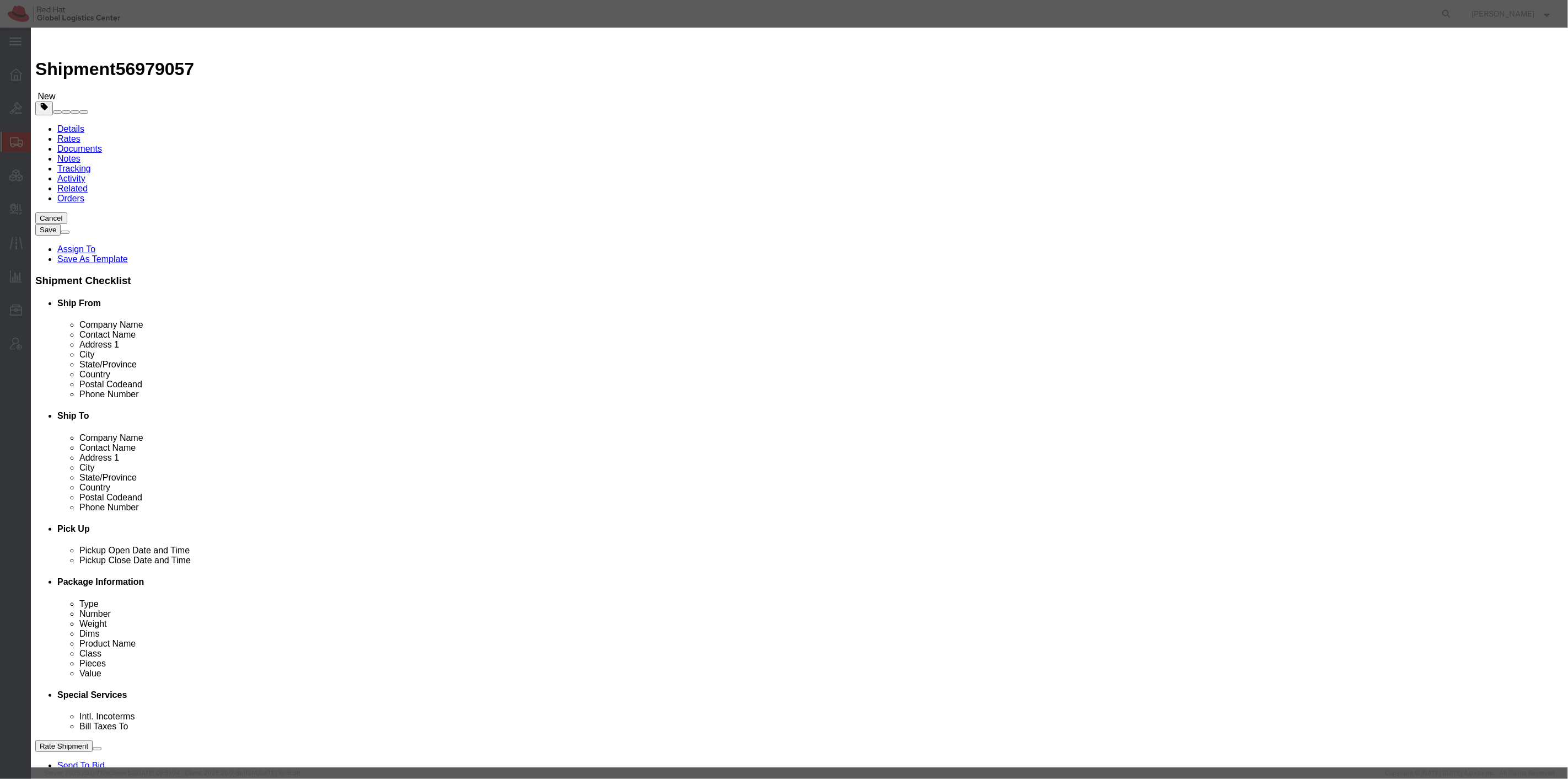
click button "Save & Close"
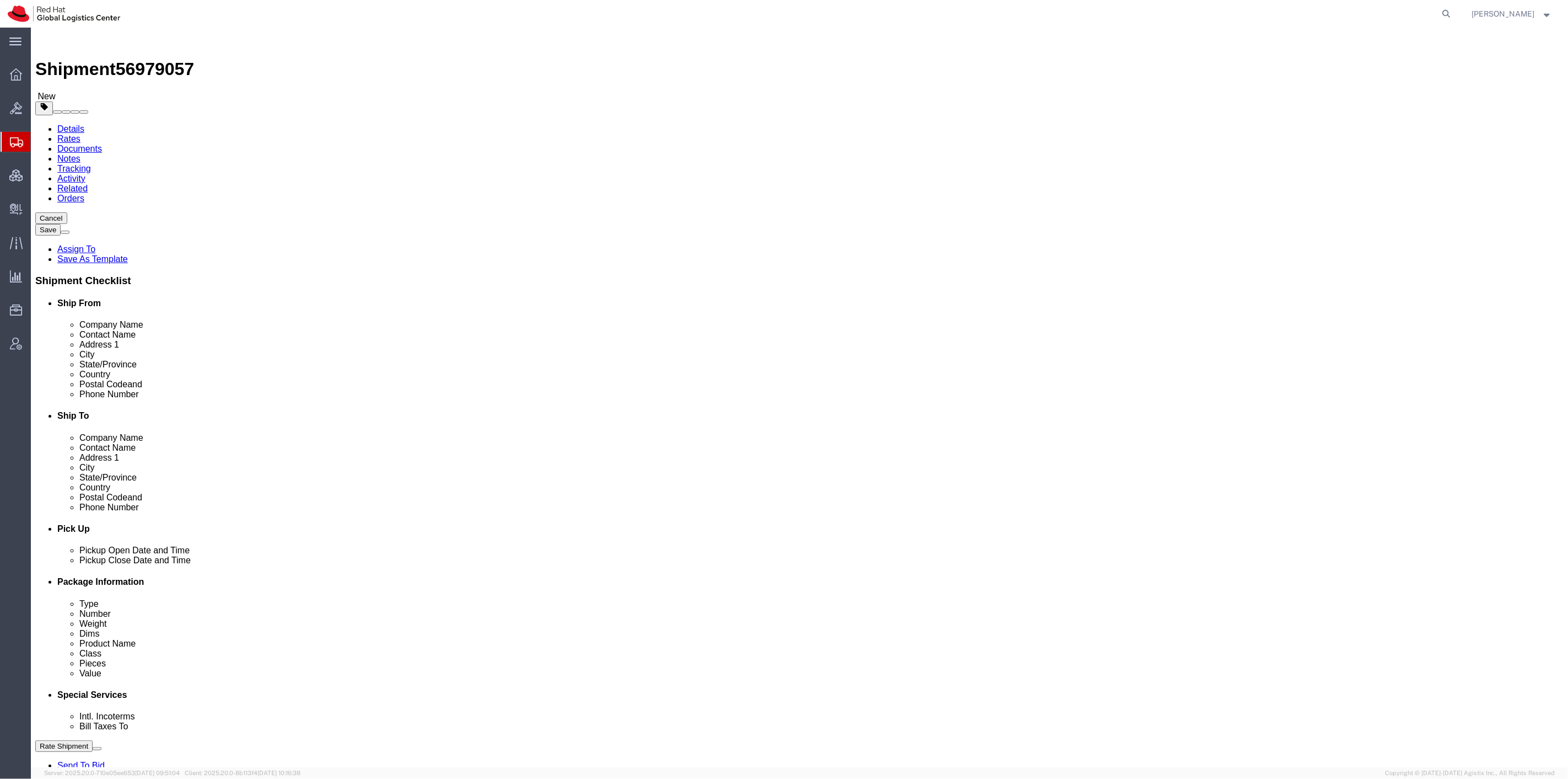
drag, startPoint x: 268, startPoint y: 550, endPoint x: 226, endPoint y: 549, distance: 42.0
click div "Length 36.00 x Width 56.00 x Height 78.00 Select cm ft in"
type input "60"
type input "44"
type input "78"
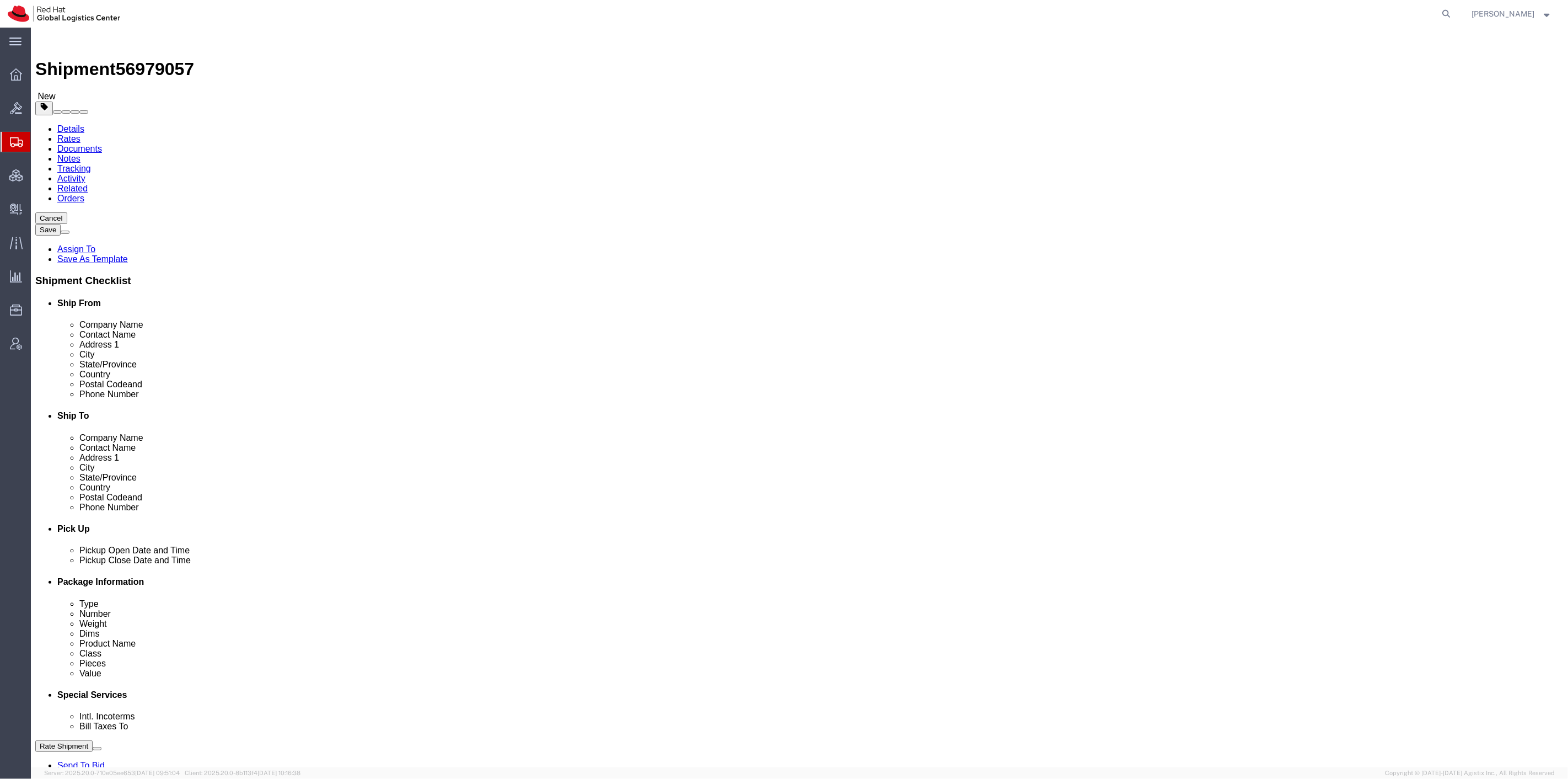
type input "632"
click dd "521.03 USD"
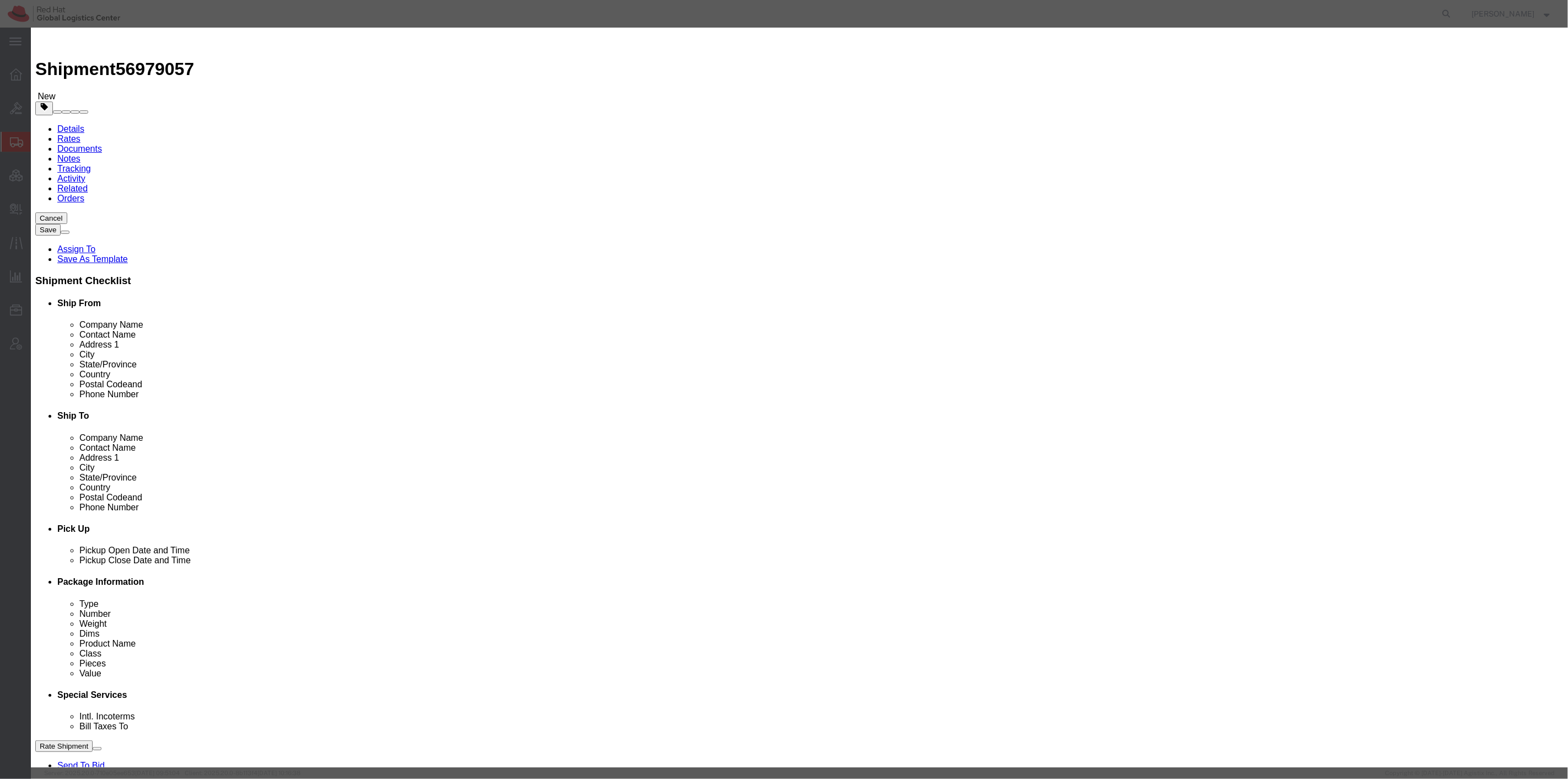
drag, startPoint x: 620, startPoint y: 108, endPoint x: 511, endPoint y: 100, distance: 109.3
click div "Pieces 0.00 Select Bag Barrels 100Board Feet Bottle Box Blister Pack Carats Can…"
type input "26"
type input "13546.78"
click div "Product Name Monitors Pieces 26 Select Bag Barrels 100Board Feet Bottle Box Bli…"
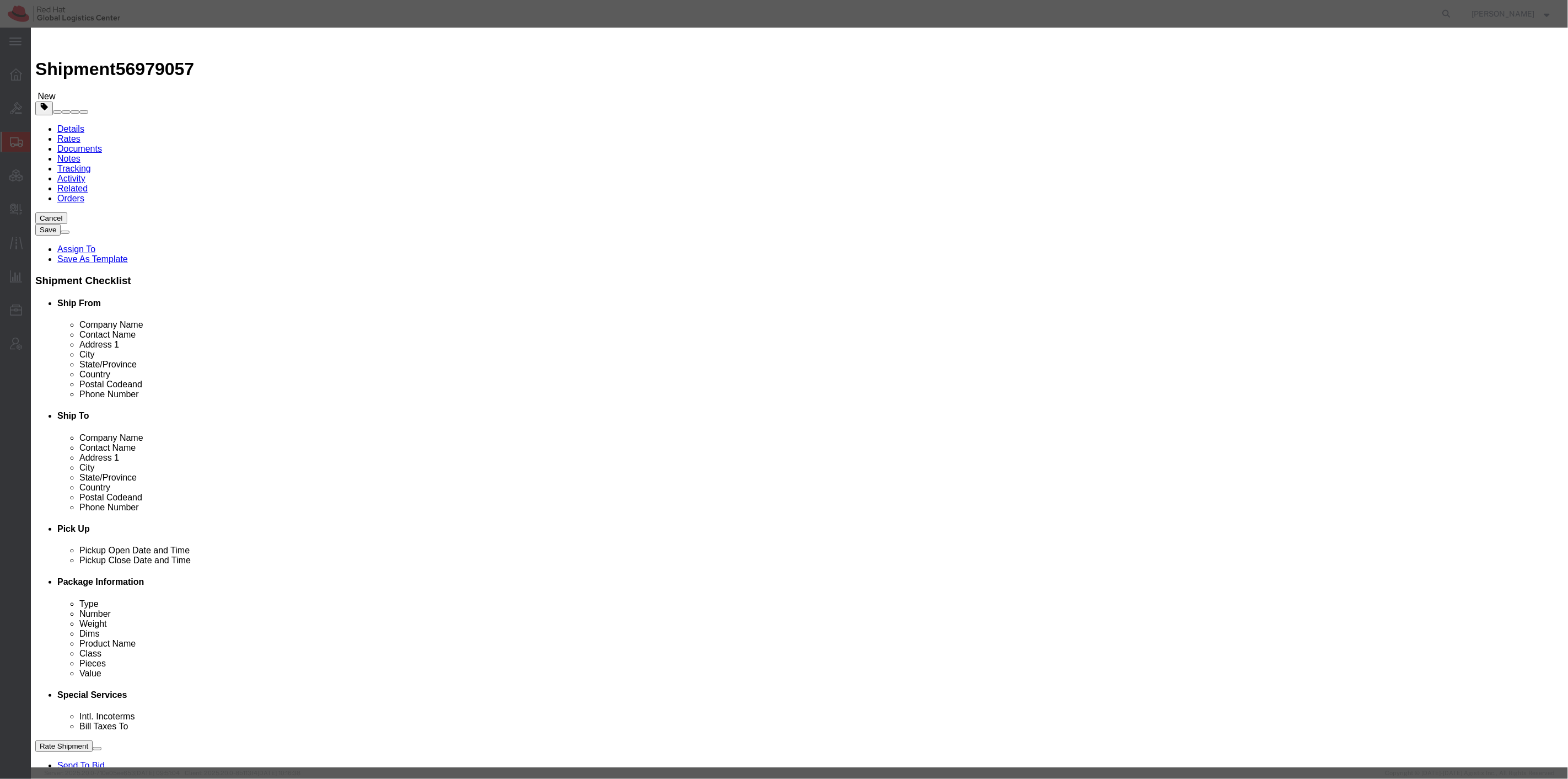
click button "Save & Close"
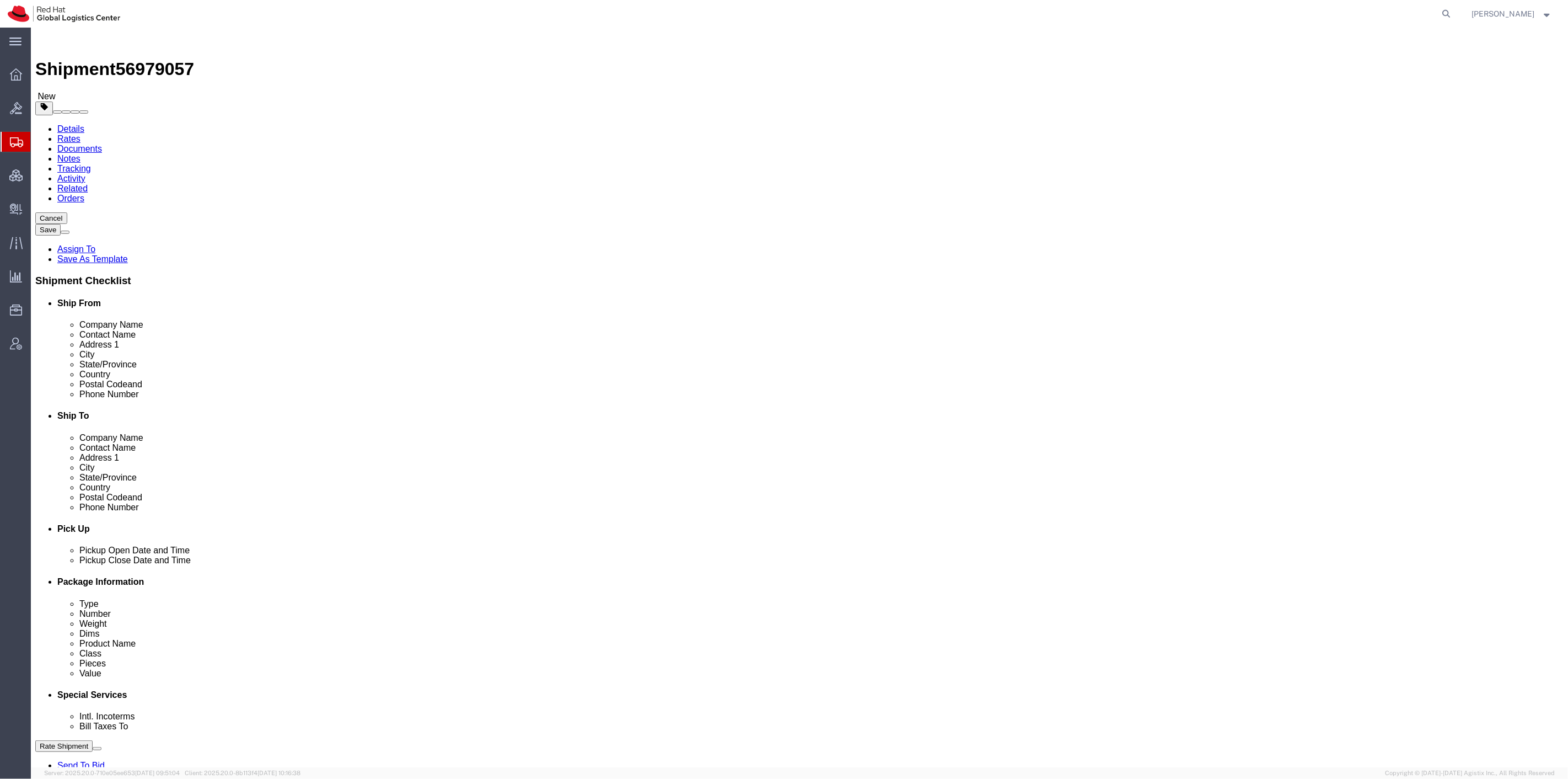
click link "Special Services"
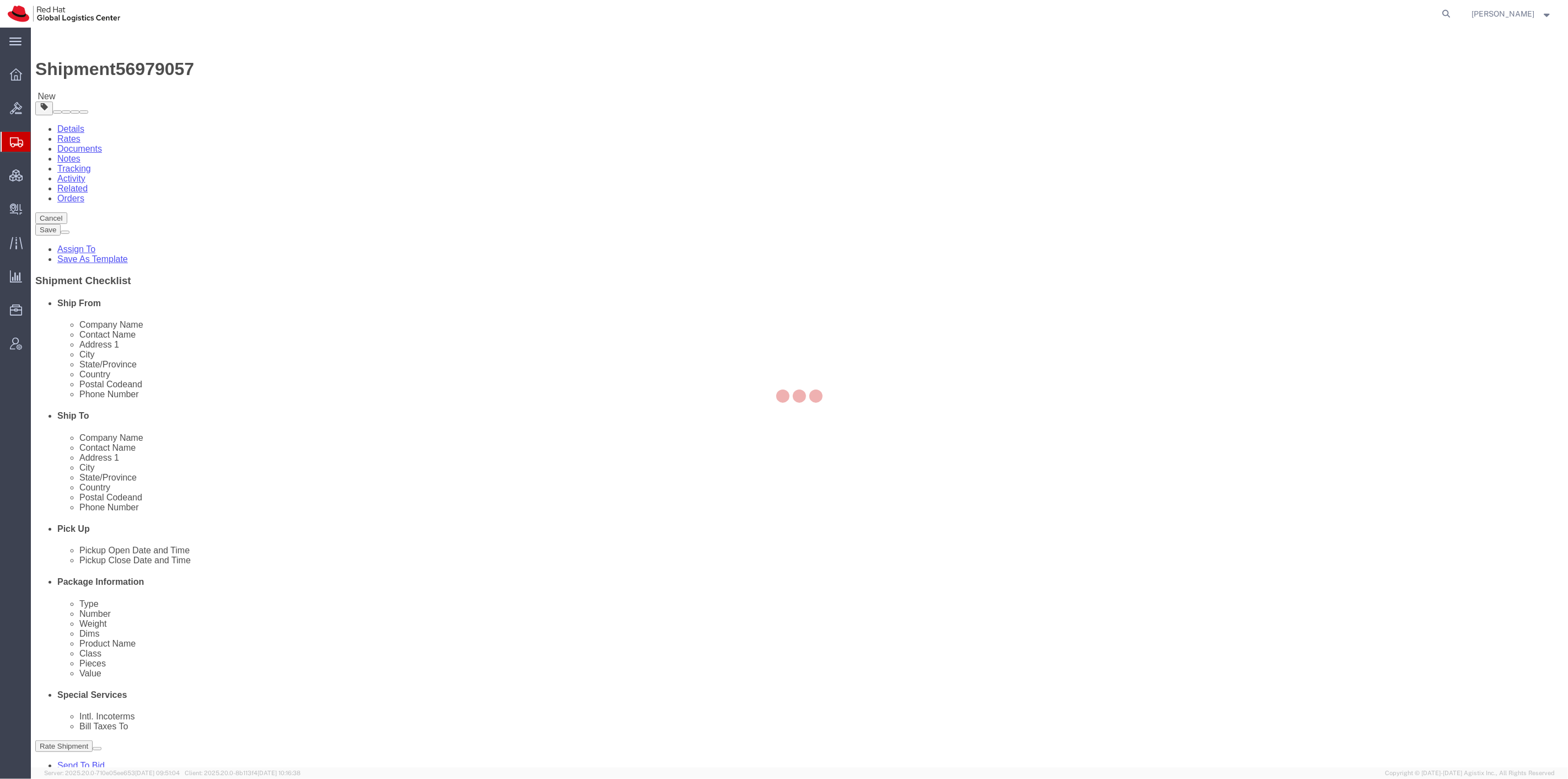
select select
select select "COSTCENTER"
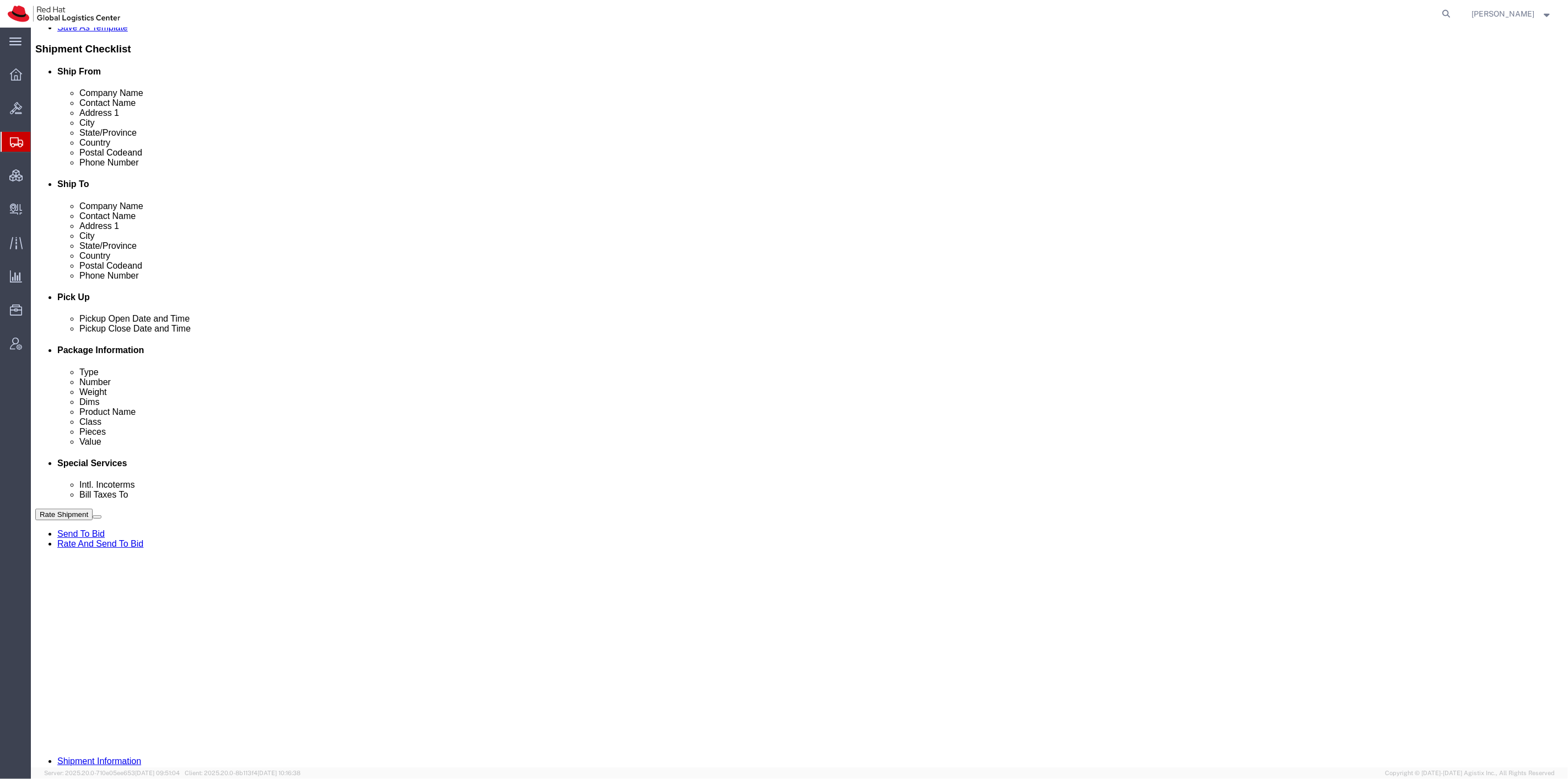
scroll to position [306, 0]
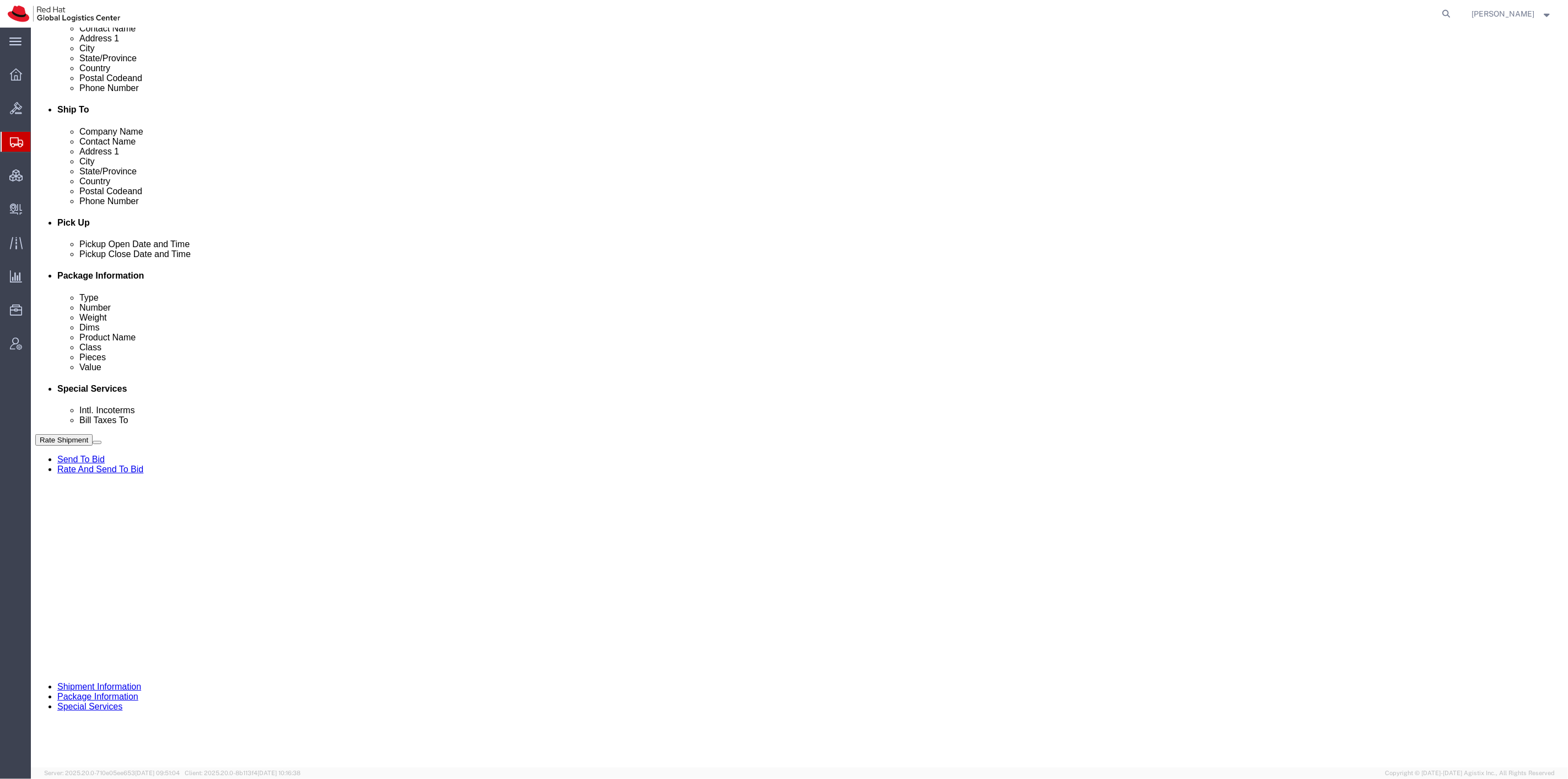
type input "850"
click icon
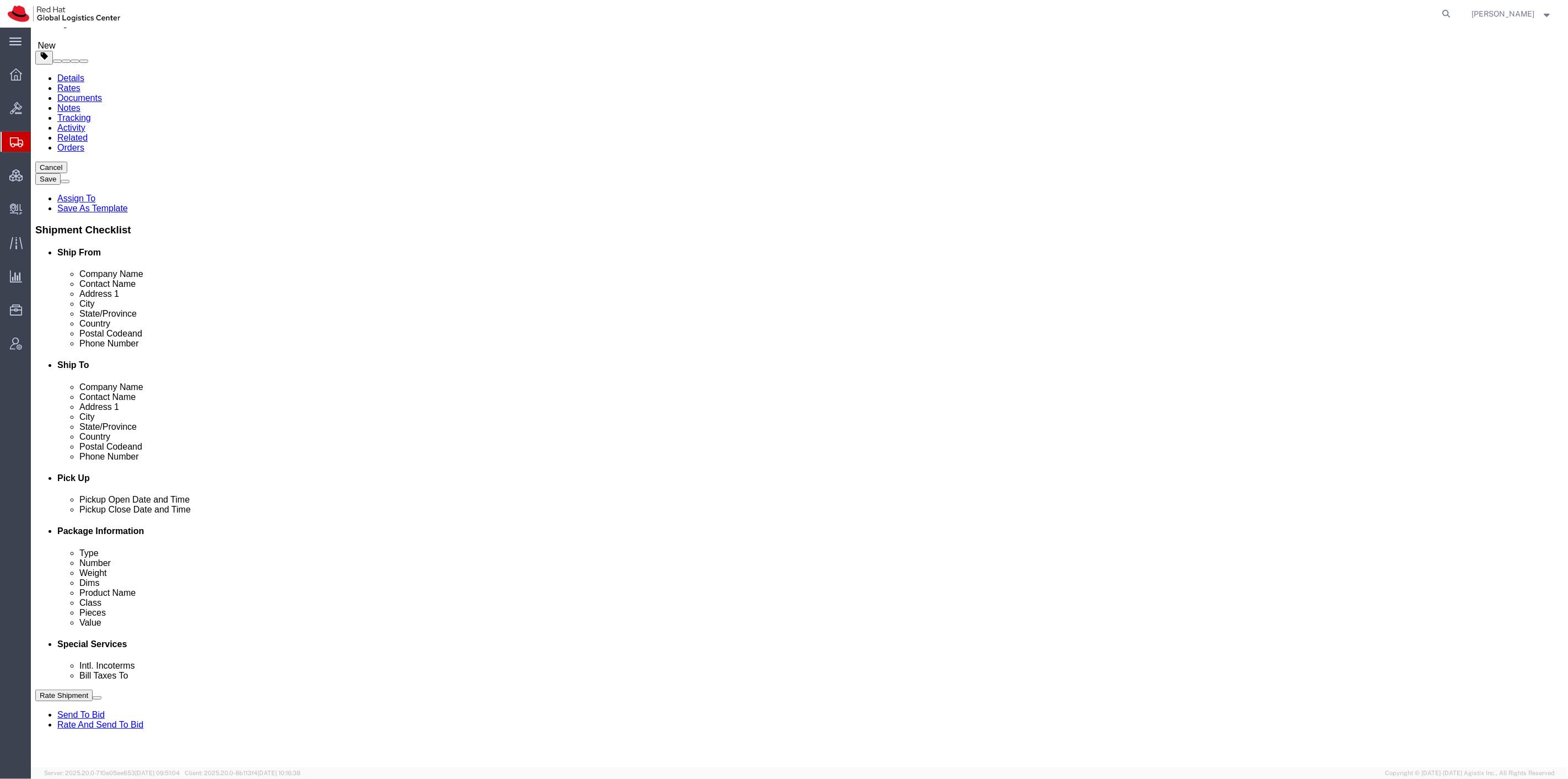
click at [0, 0] on span "Shipment Manager" at bounding box center [0, 0] width 0 height 0
